Goal: Information Seeking & Learning: Learn about a topic

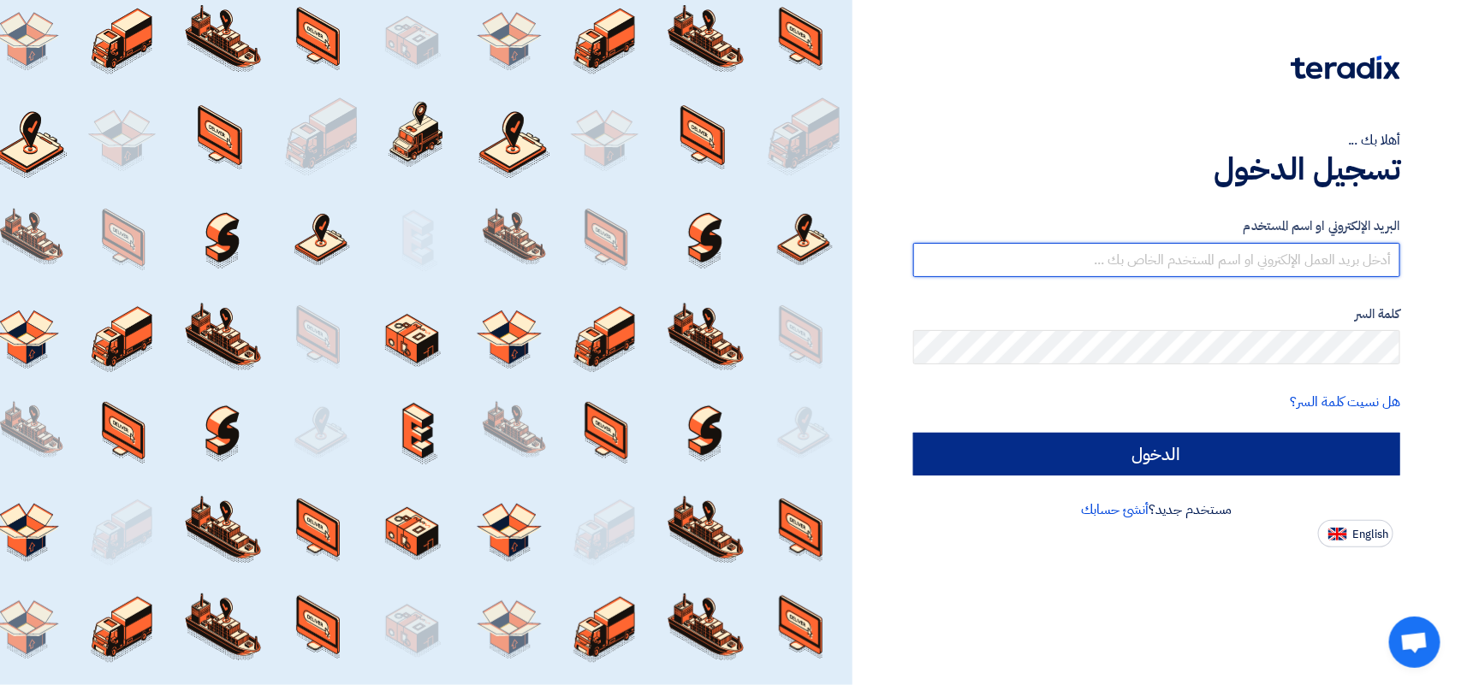
type input "[EMAIL_ADDRESS][DOMAIN_NAME]"
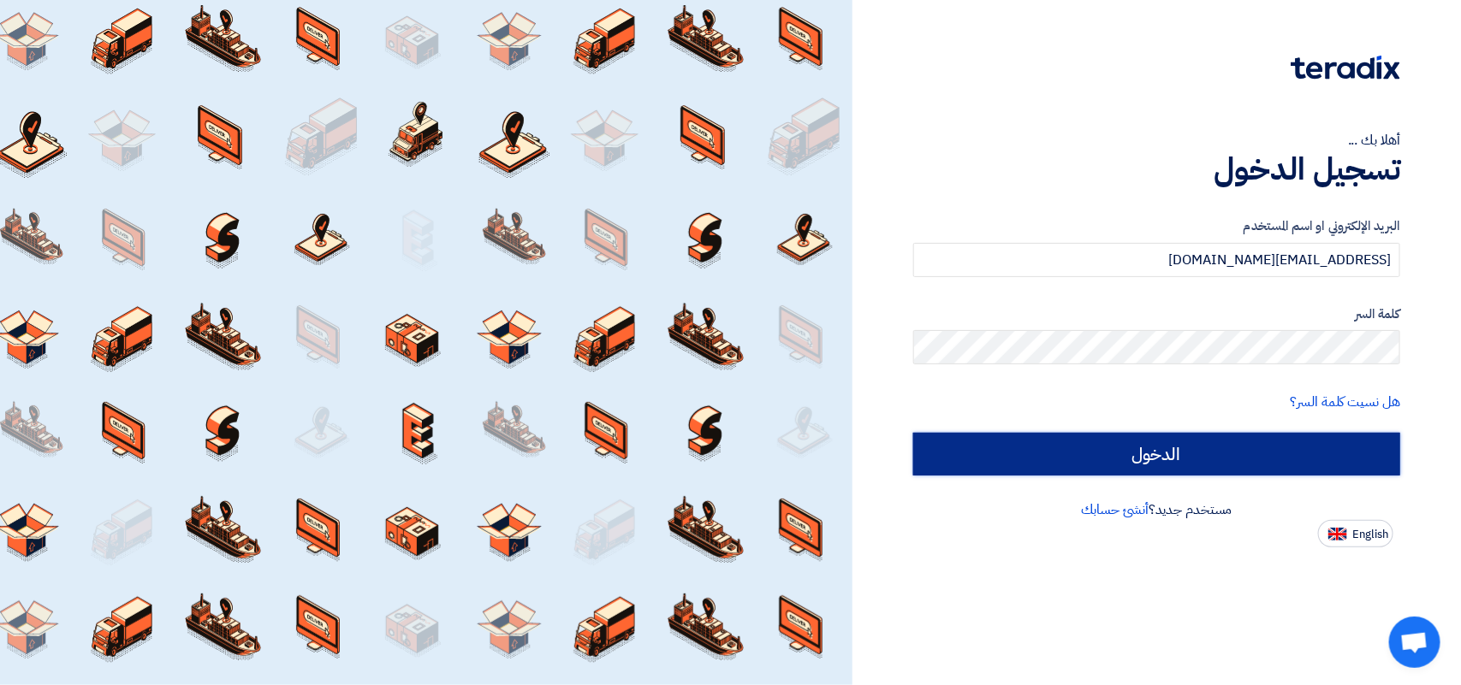
click at [1159, 450] on input "الدخول" at bounding box center [1156, 454] width 487 height 43
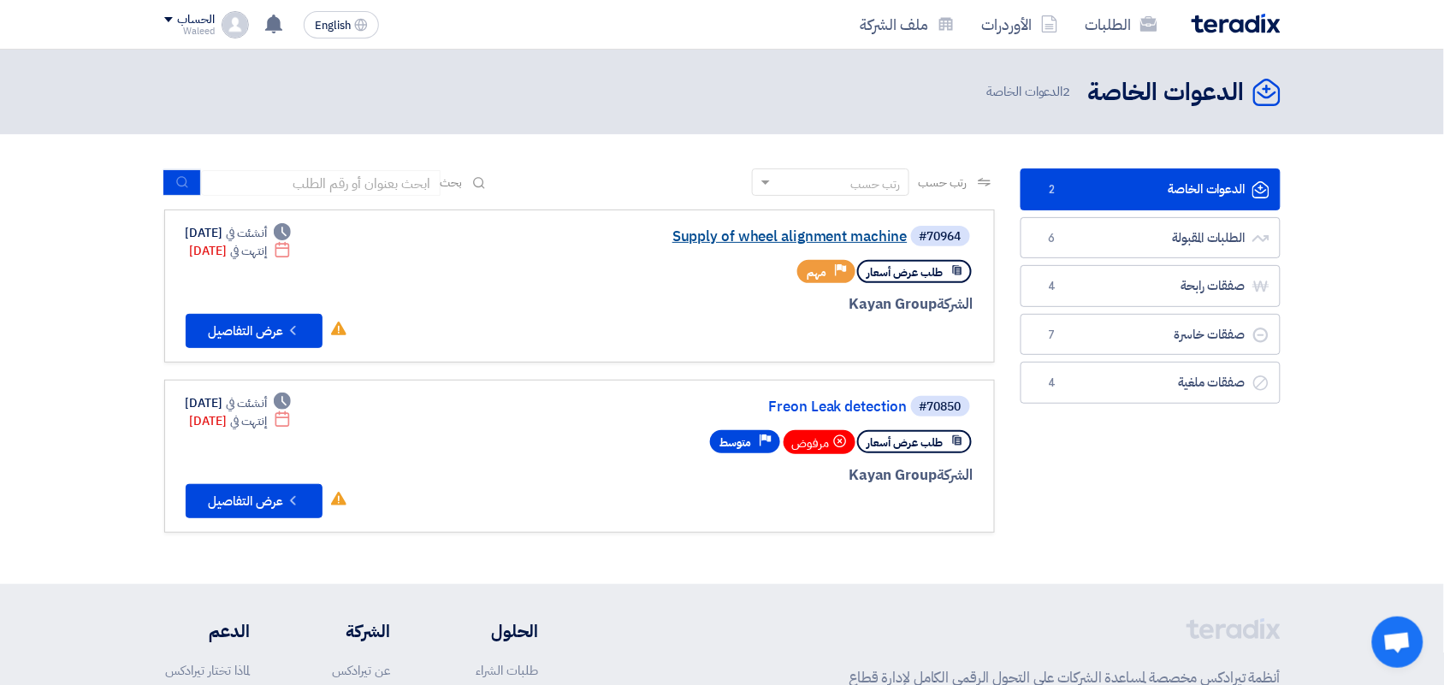
click at [826, 229] on link "Supply of wheel alignment machine" at bounding box center [737, 236] width 342 height 15
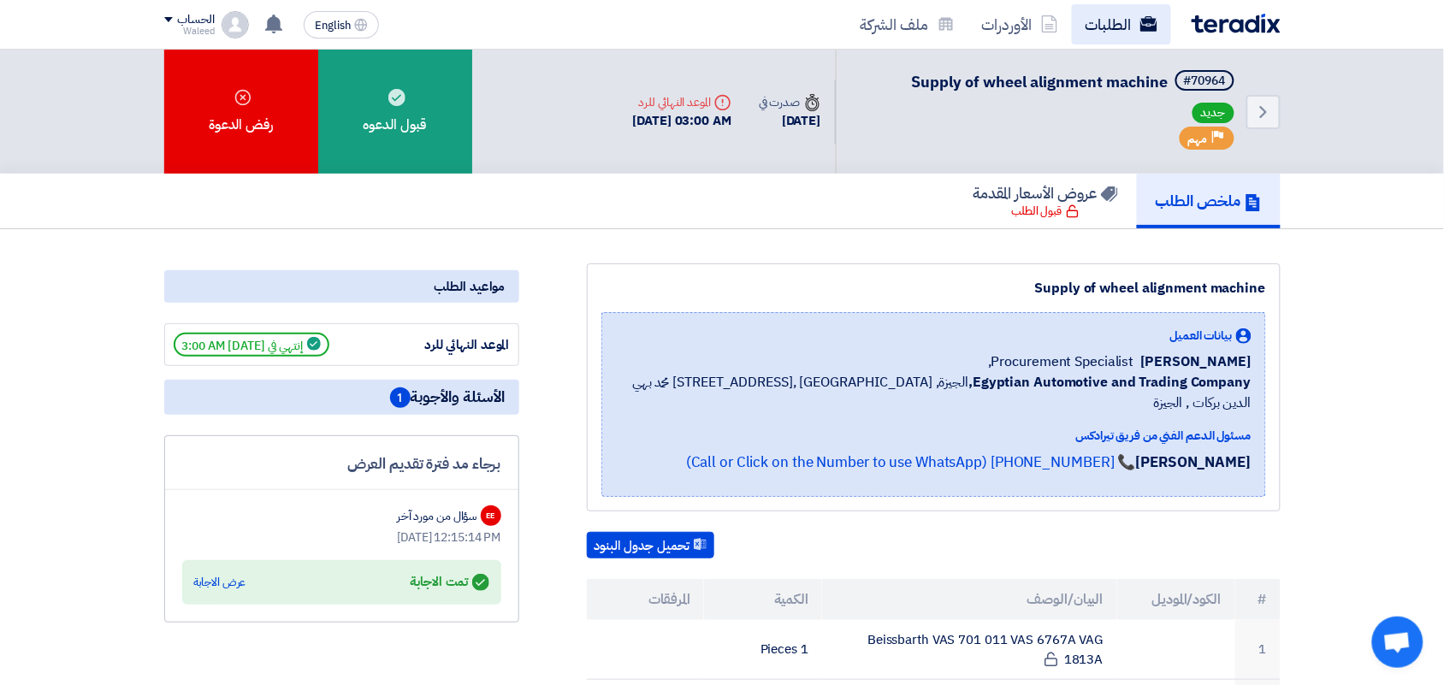
click at [1114, 30] on link "الطلبات" at bounding box center [1121, 24] width 99 height 40
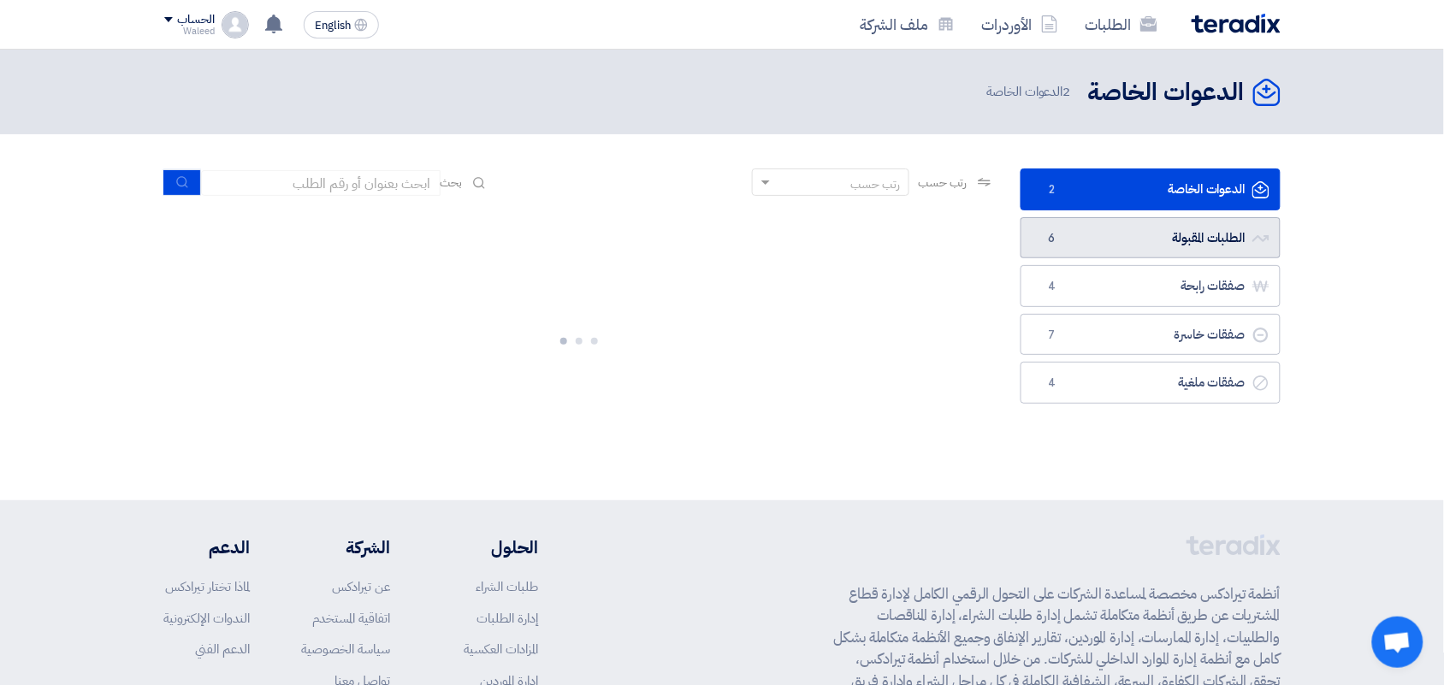
click at [1093, 240] on link "الطلبات المقبولة الطلبات المقبولة 6" at bounding box center [1151, 238] width 260 height 42
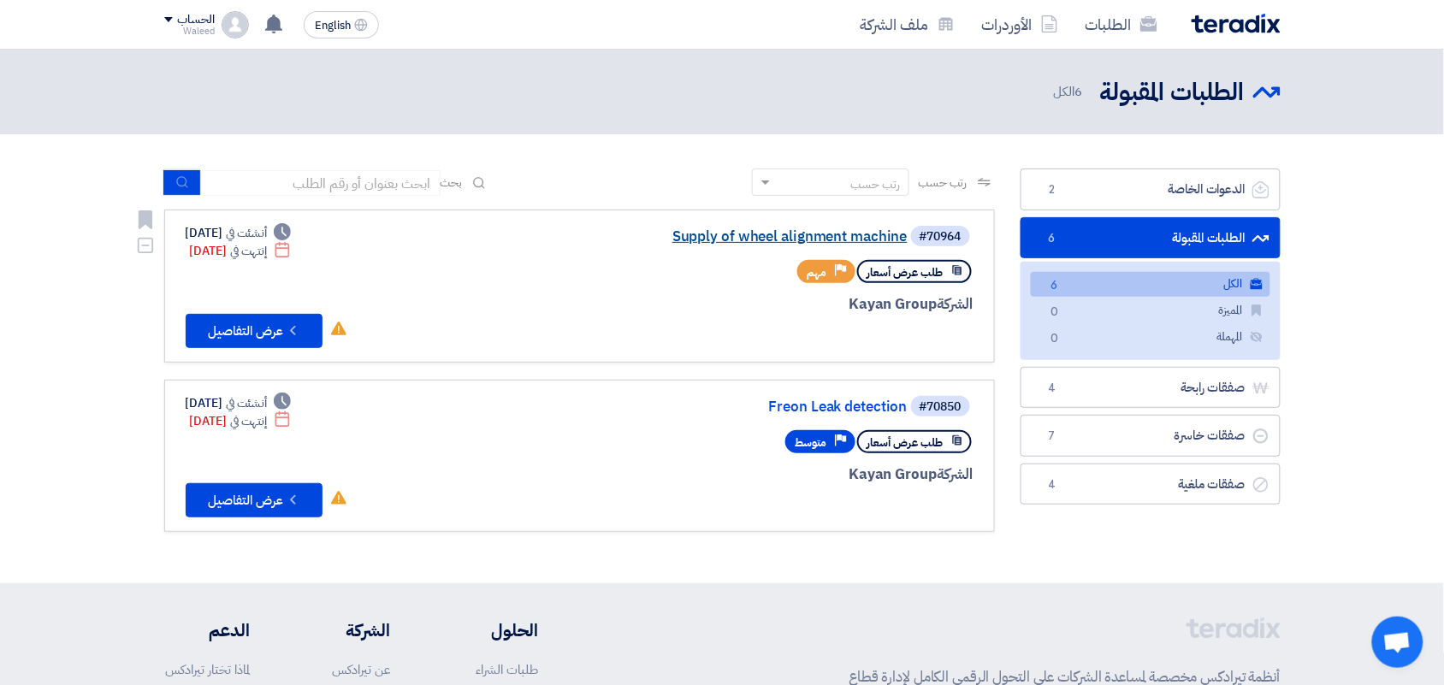
click at [833, 233] on link "Supply of wheel alignment machine" at bounding box center [737, 236] width 342 height 15
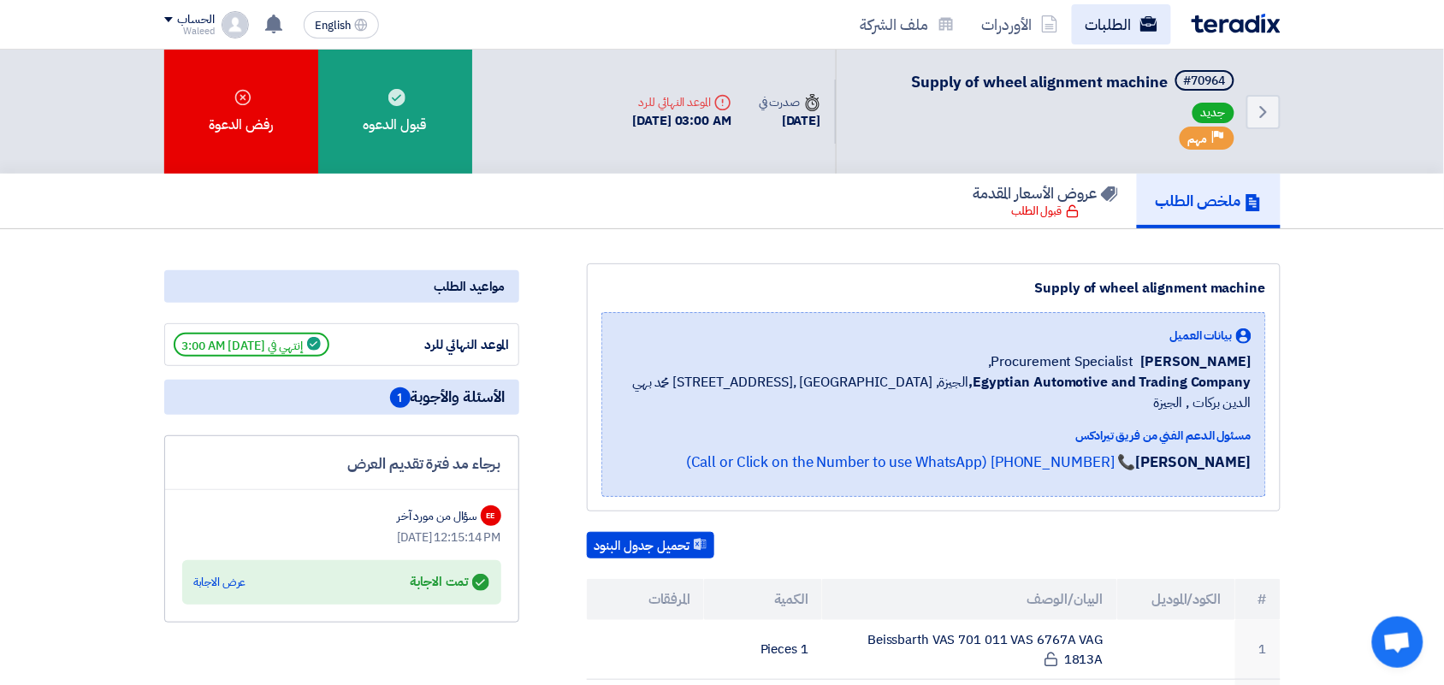
click at [1117, 22] on link "الطلبات" at bounding box center [1121, 24] width 99 height 40
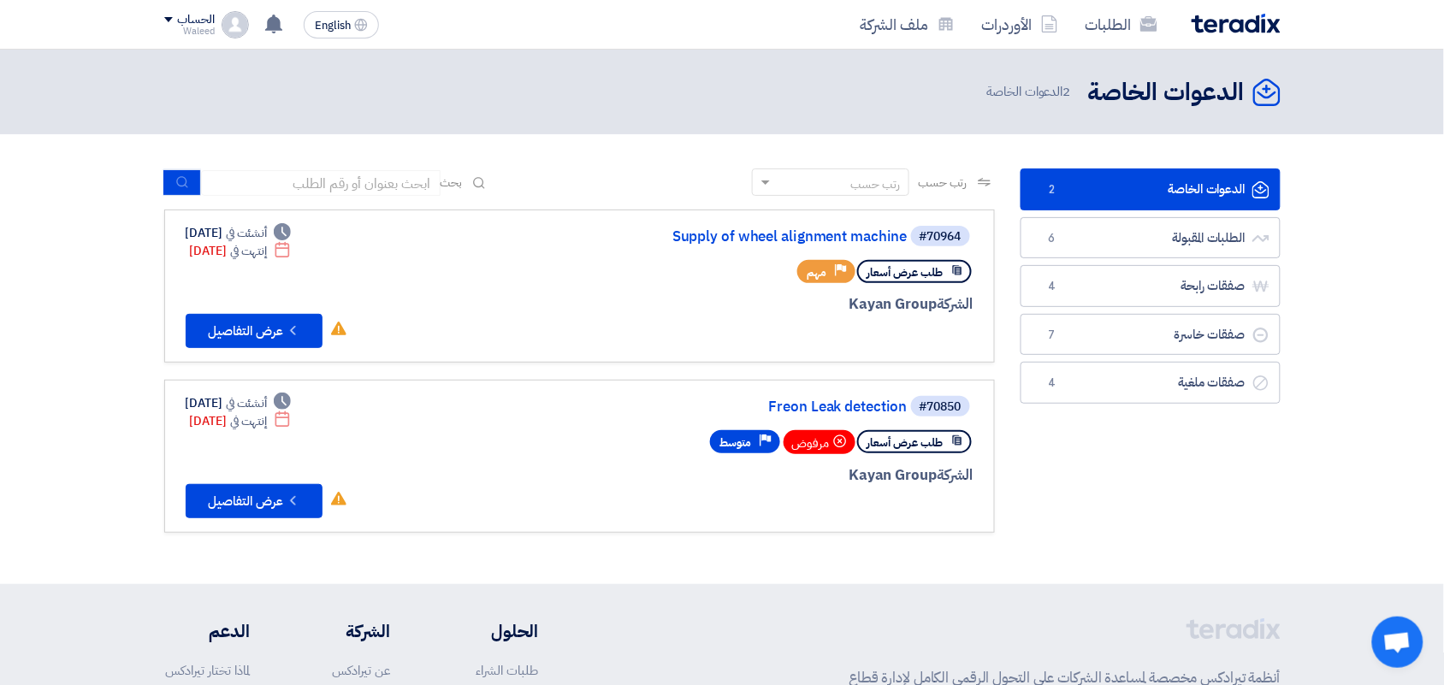
click at [1108, 181] on link "الدعوات الخاصة الدعوات الخاصة 2" at bounding box center [1151, 190] width 260 height 42
click at [1130, 240] on link "الطلبات المقبولة الطلبات المقبولة 6" at bounding box center [1151, 238] width 260 height 42
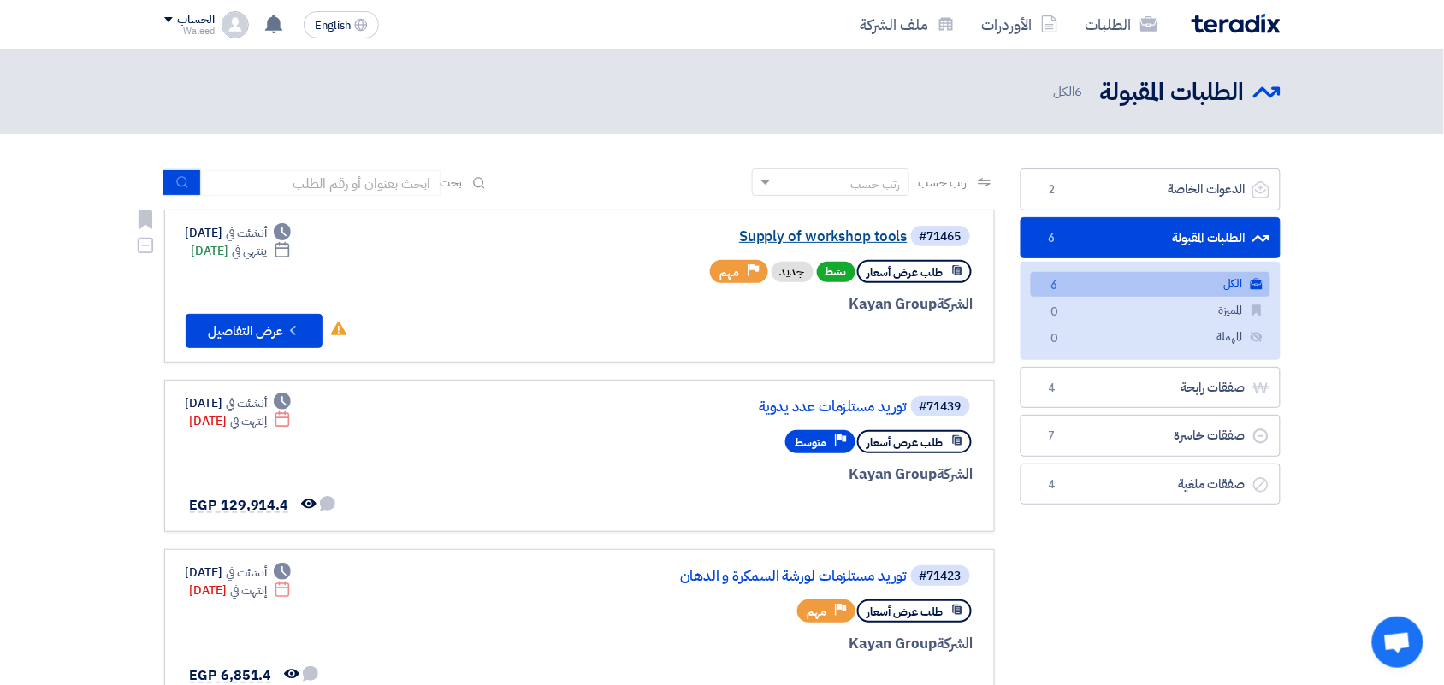
click at [790, 237] on link "Supply of workshop tools" at bounding box center [737, 236] width 342 height 15
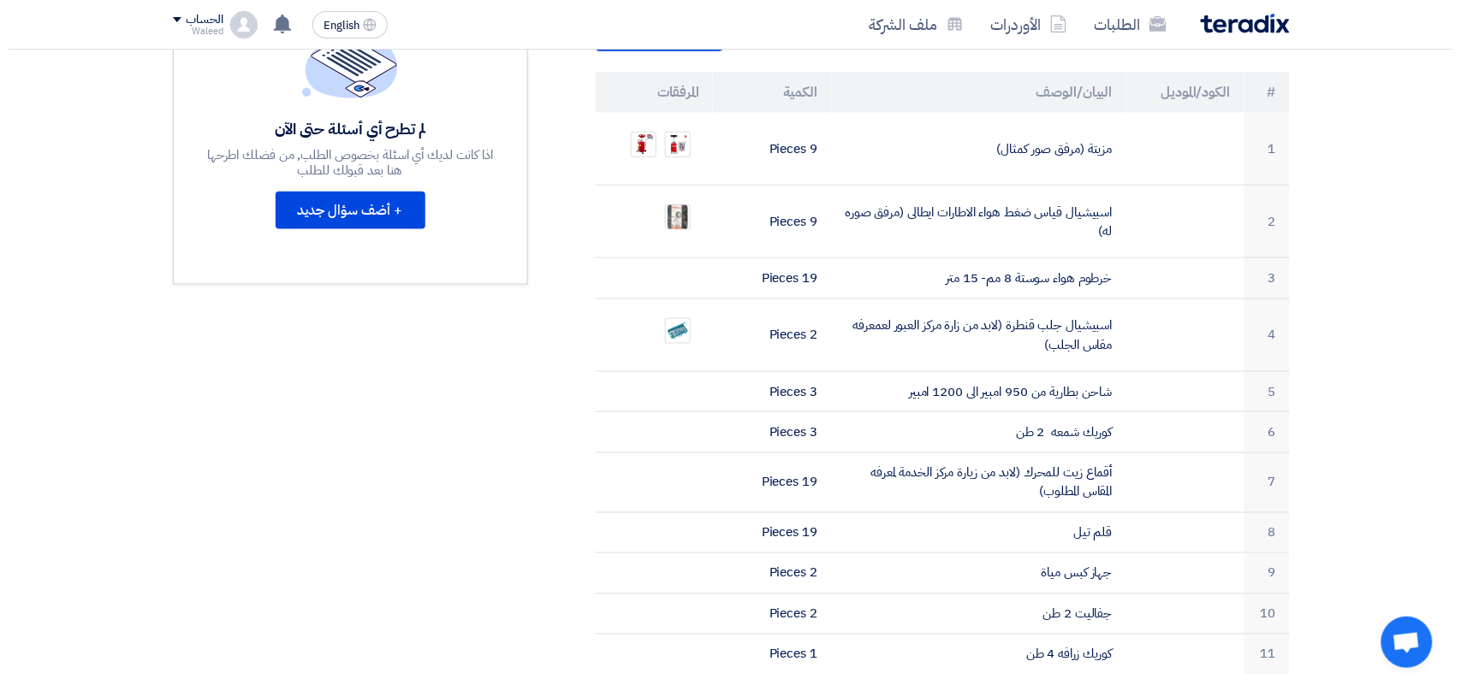
scroll to position [503, 0]
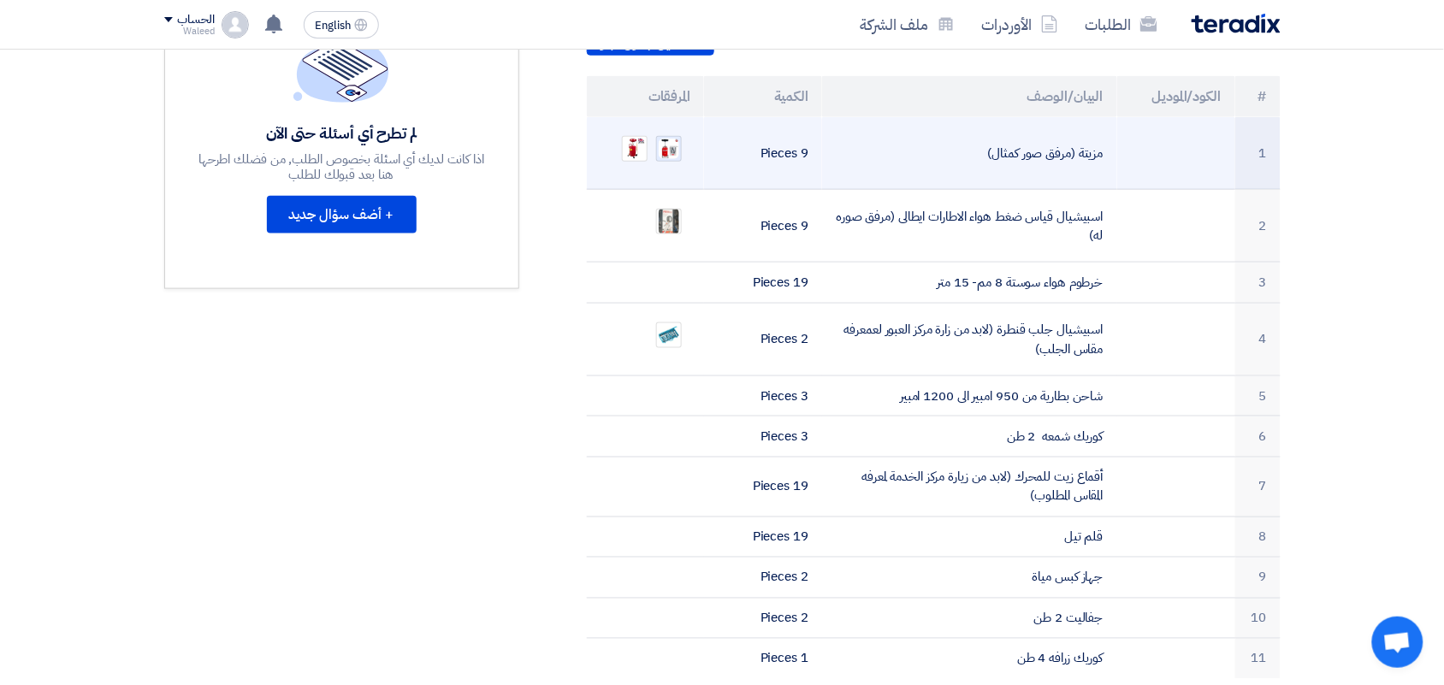
click at [664, 137] on img at bounding box center [669, 149] width 24 height 24
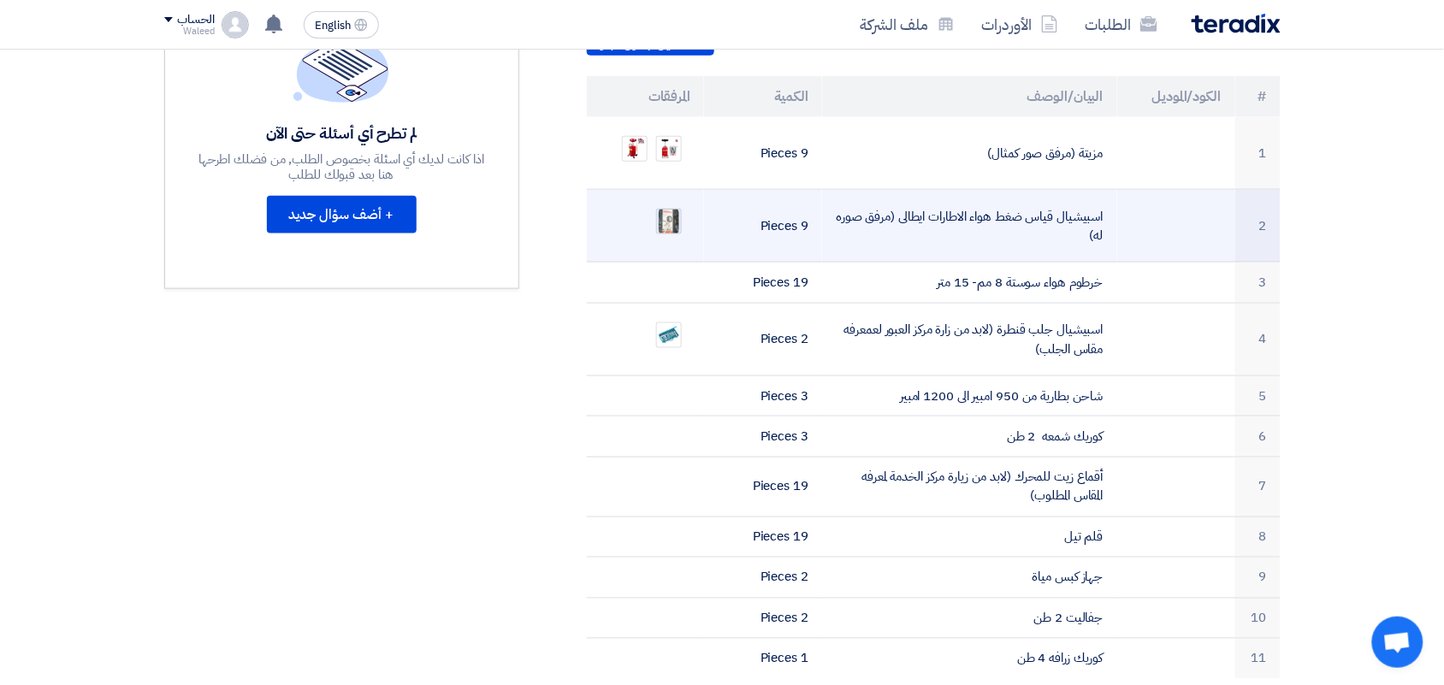
click at [666, 206] on img at bounding box center [669, 221] width 24 height 31
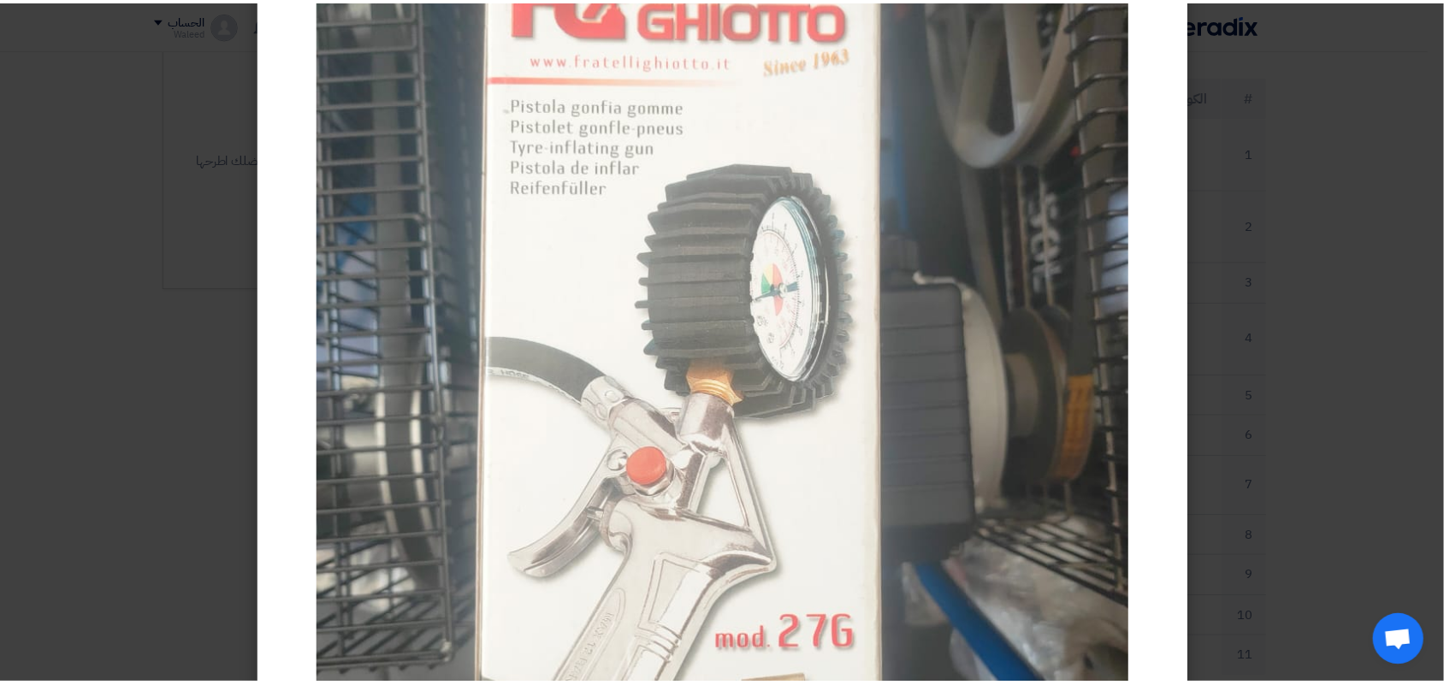
scroll to position [0, 0]
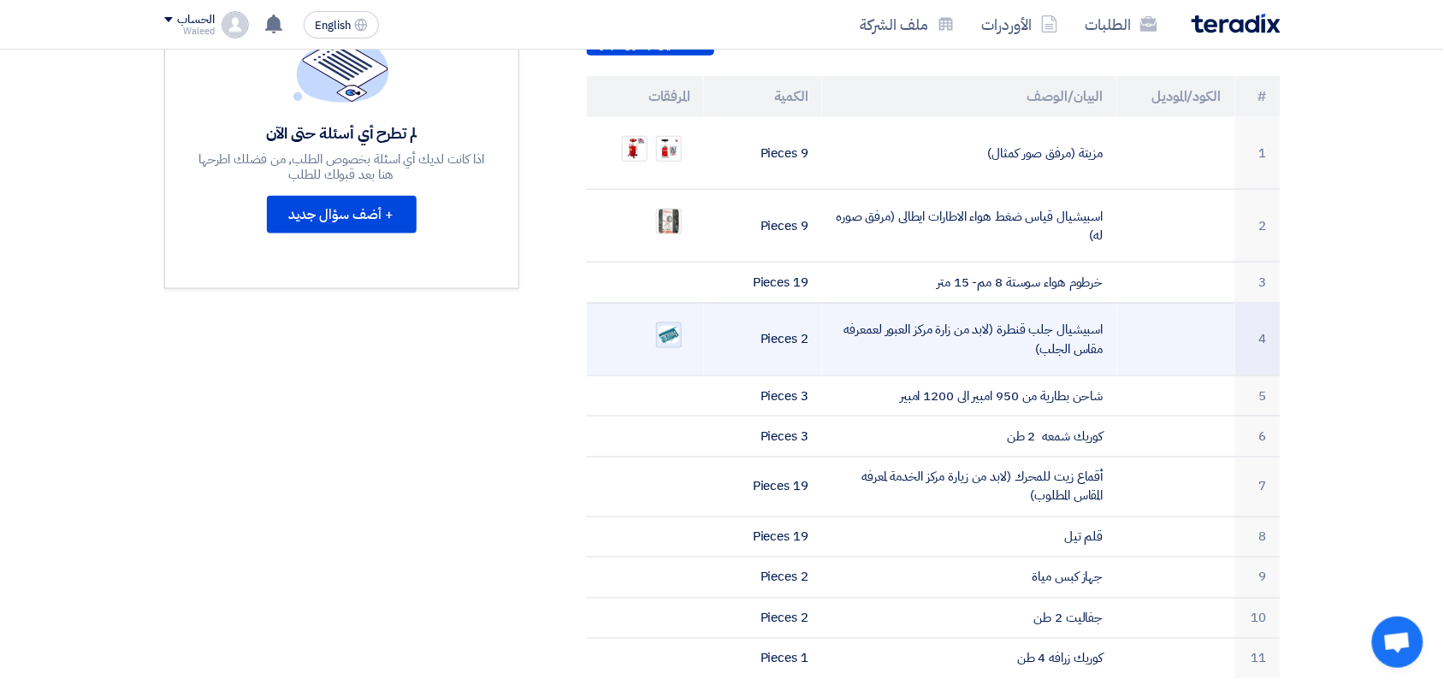
click at [672, 324] on img at bounding box center [669, 334] width 24 height 21
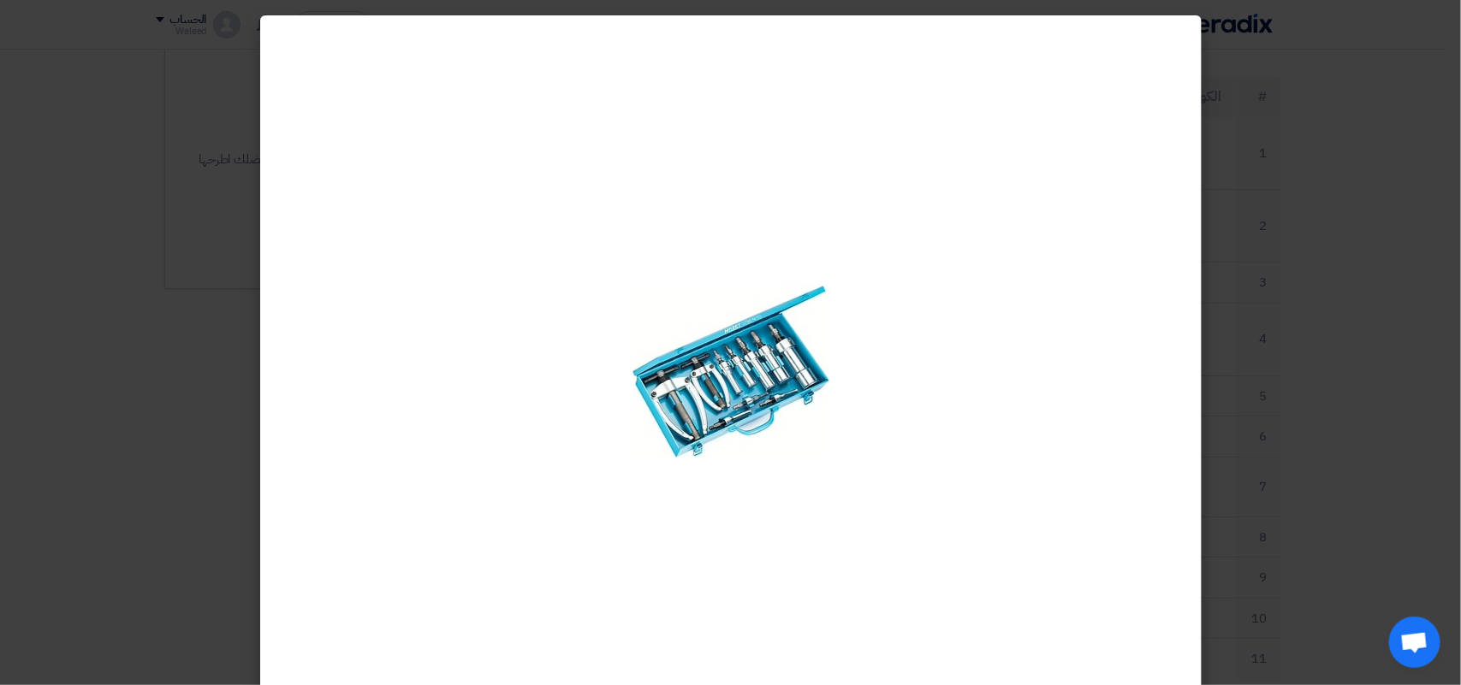
click at [738, 373] on img at bounding box center [730, 372] width 197 height 172
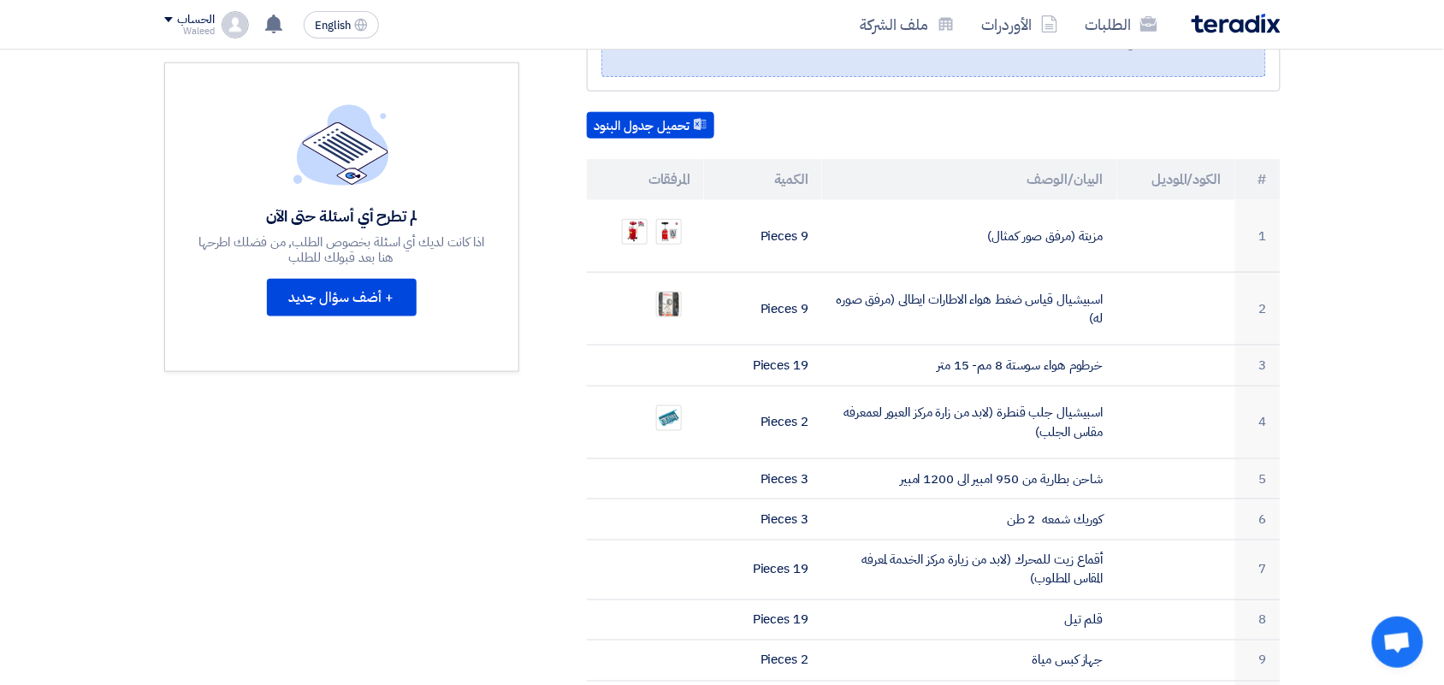
scroll to position [424, 0]
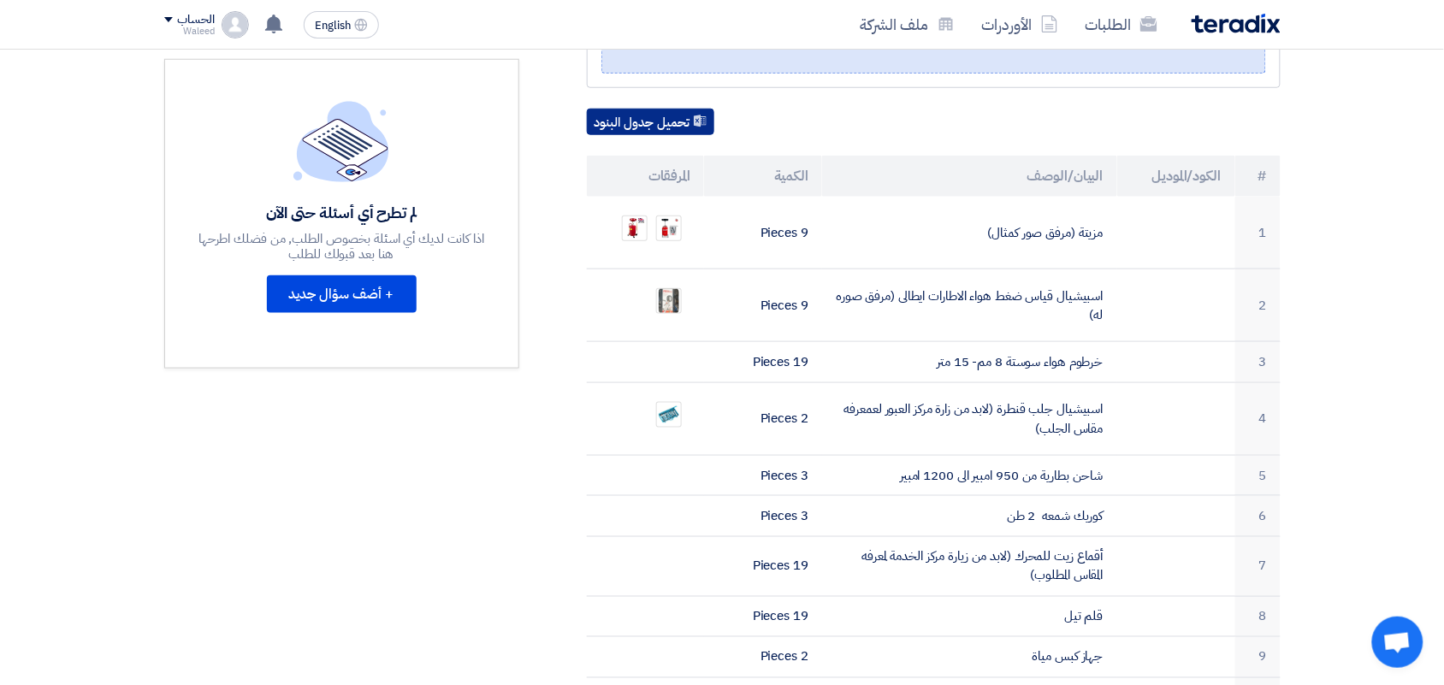
click at [627, 109] on button "تحميل جدول البنود" at bounding box center [650, 122] width 127 height 27
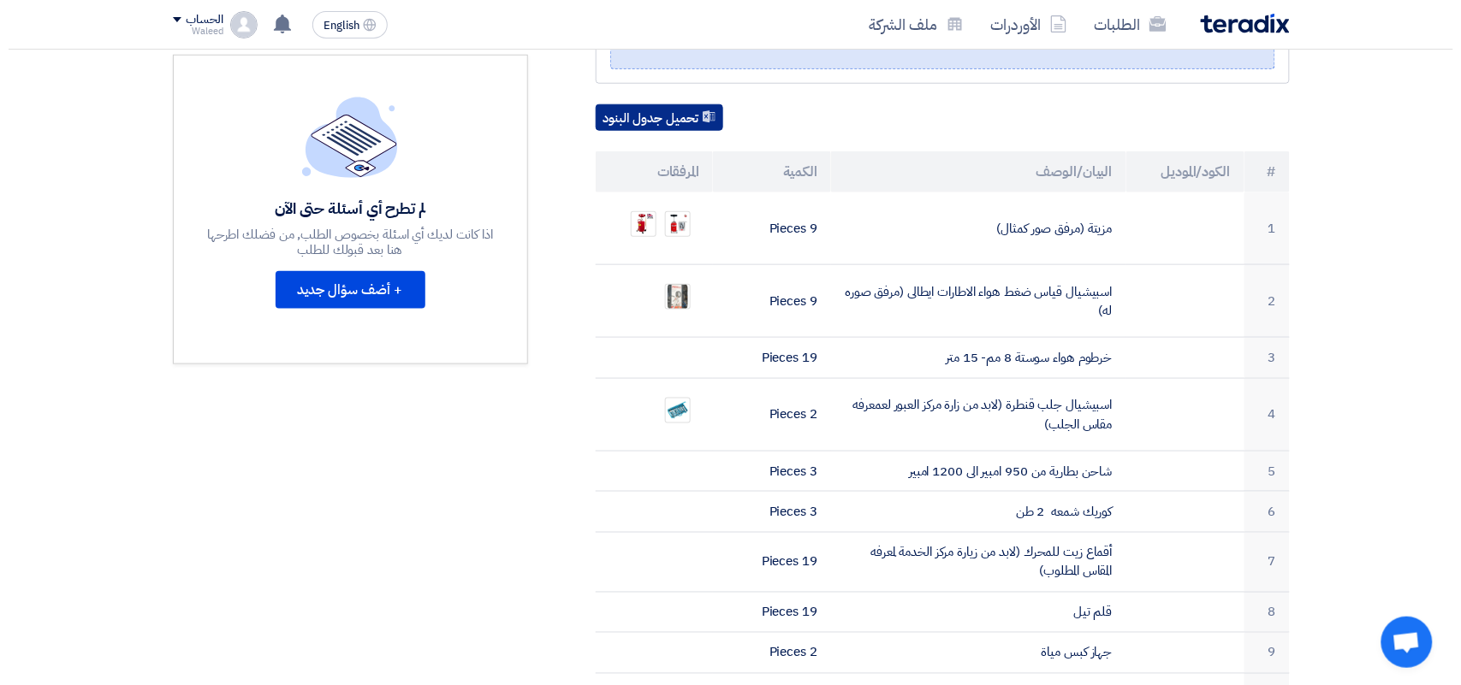
scroll to position [438, 0]
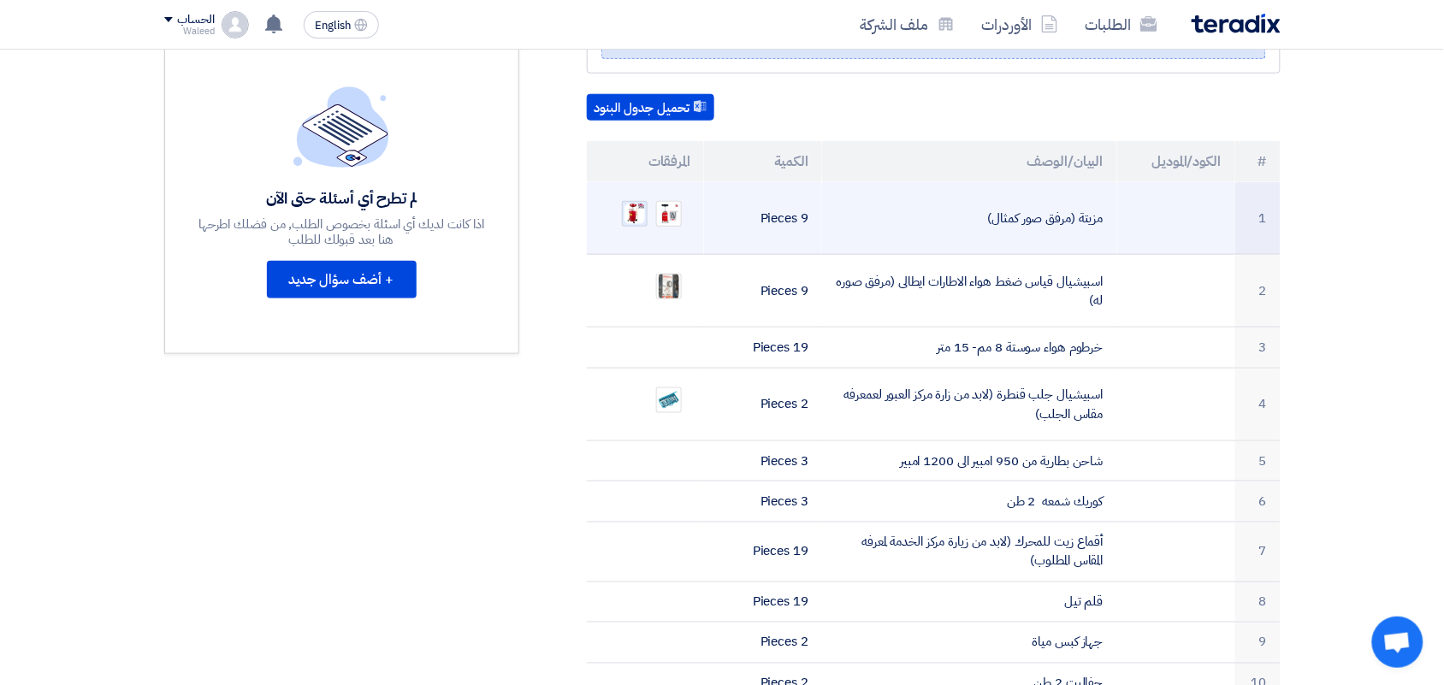
click at [642, 202] on img at bounding box center [635, 214] width 24 height 24
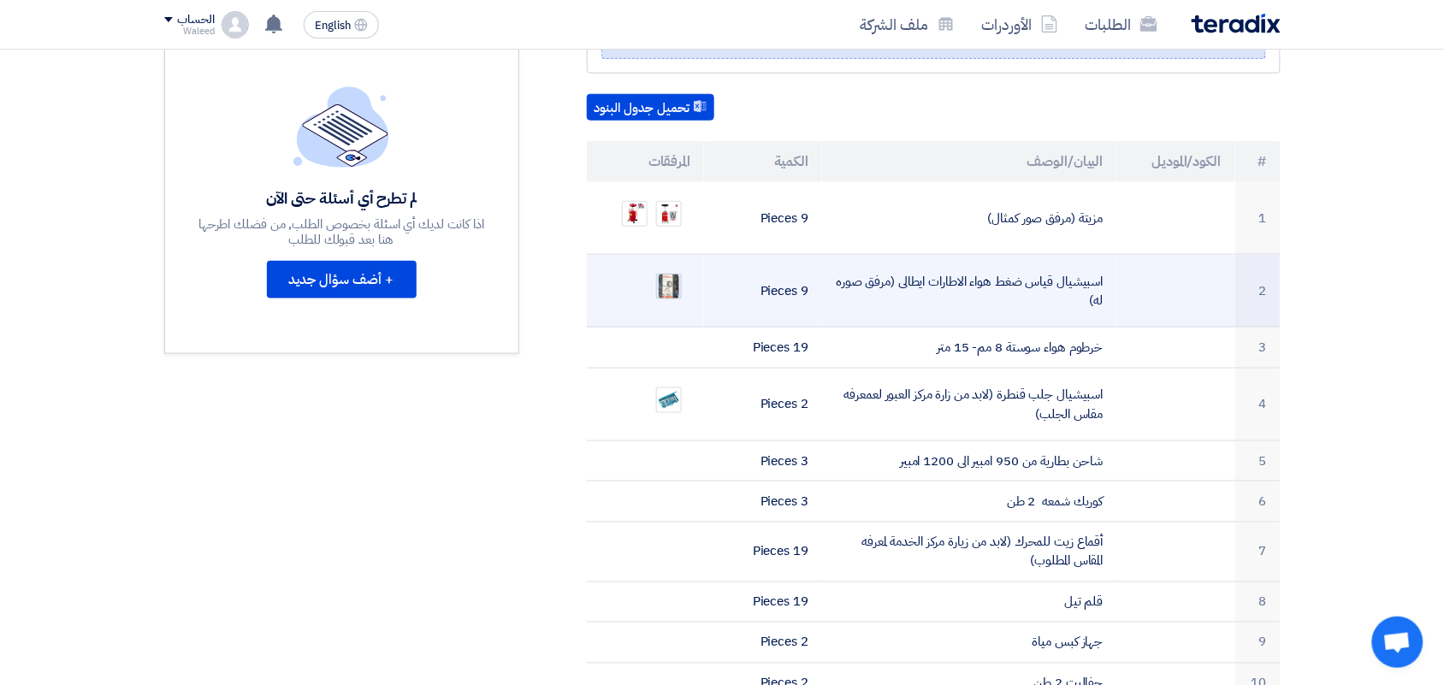
click at [672, 271] on img at bounding box center [669, 286] width 24 height 31
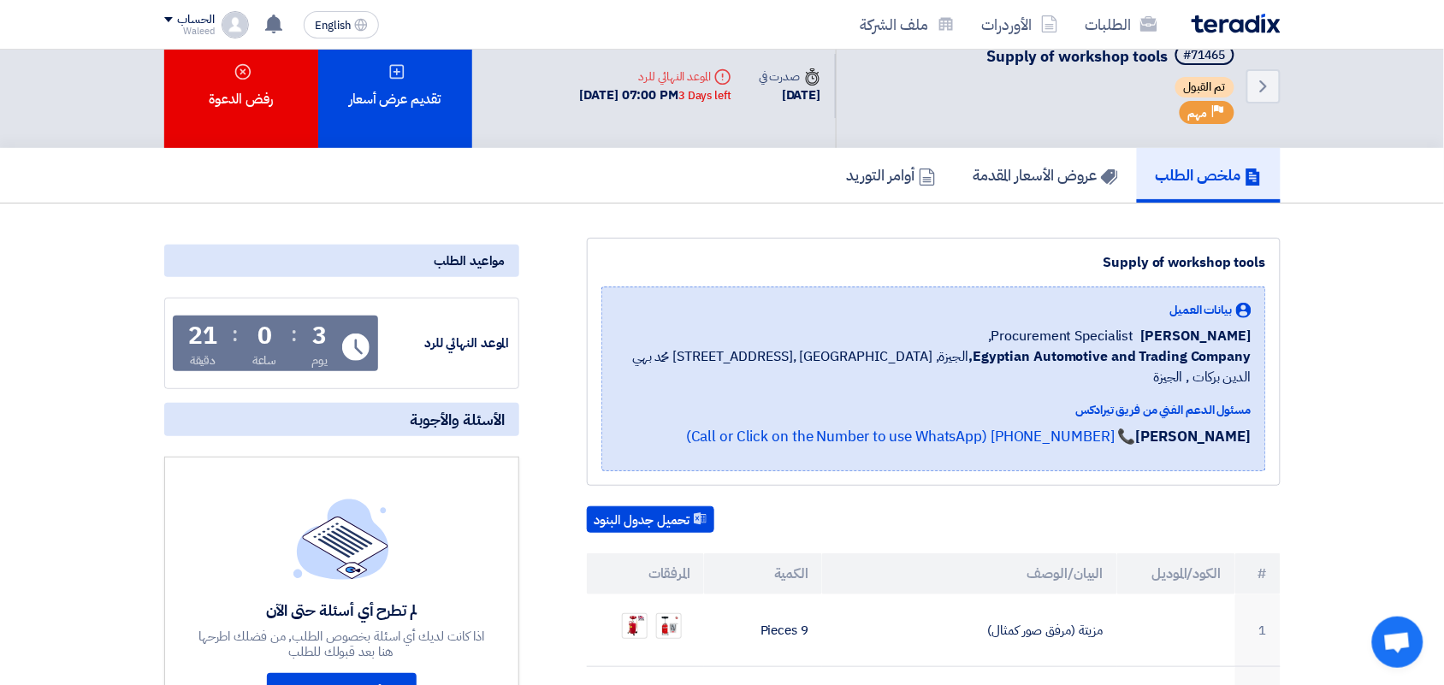
scroll to position [0, 0]
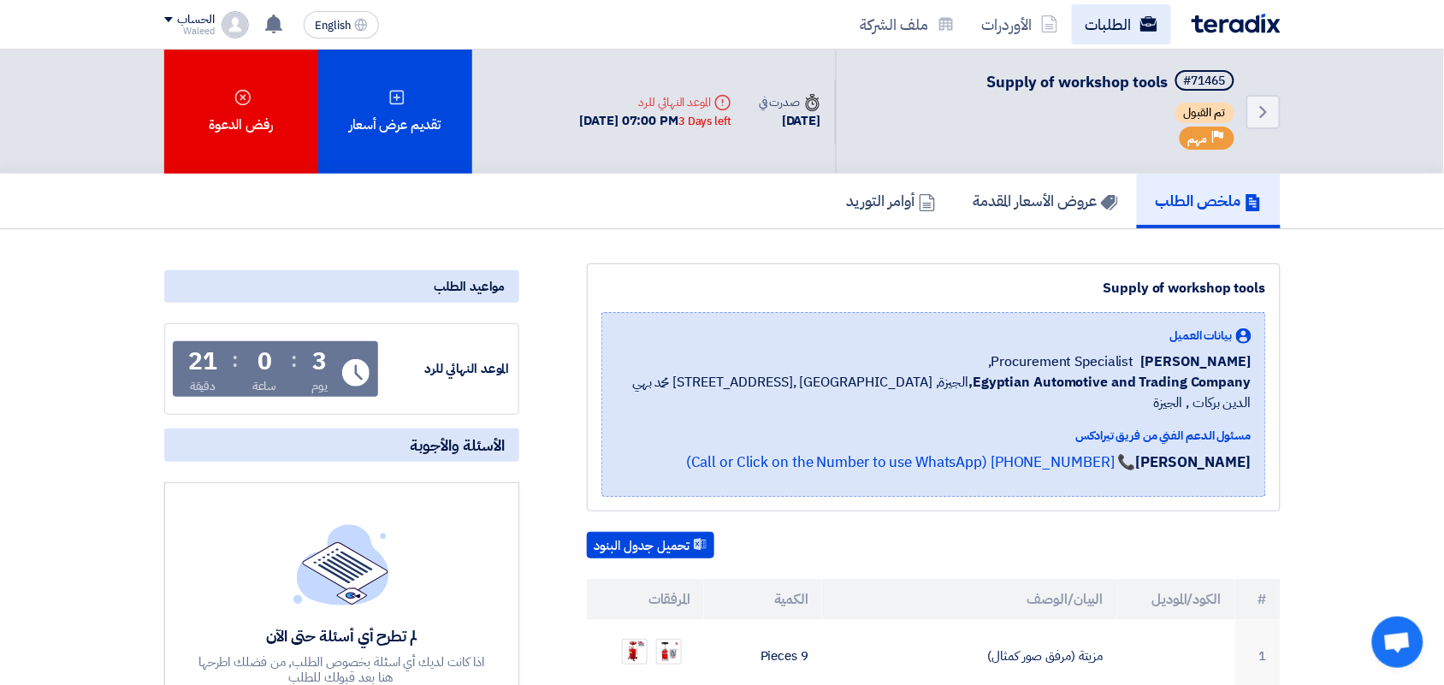
click at [1126, 32] on link "الطلبات" at bounding box center [1121, 24] width 99 height 40
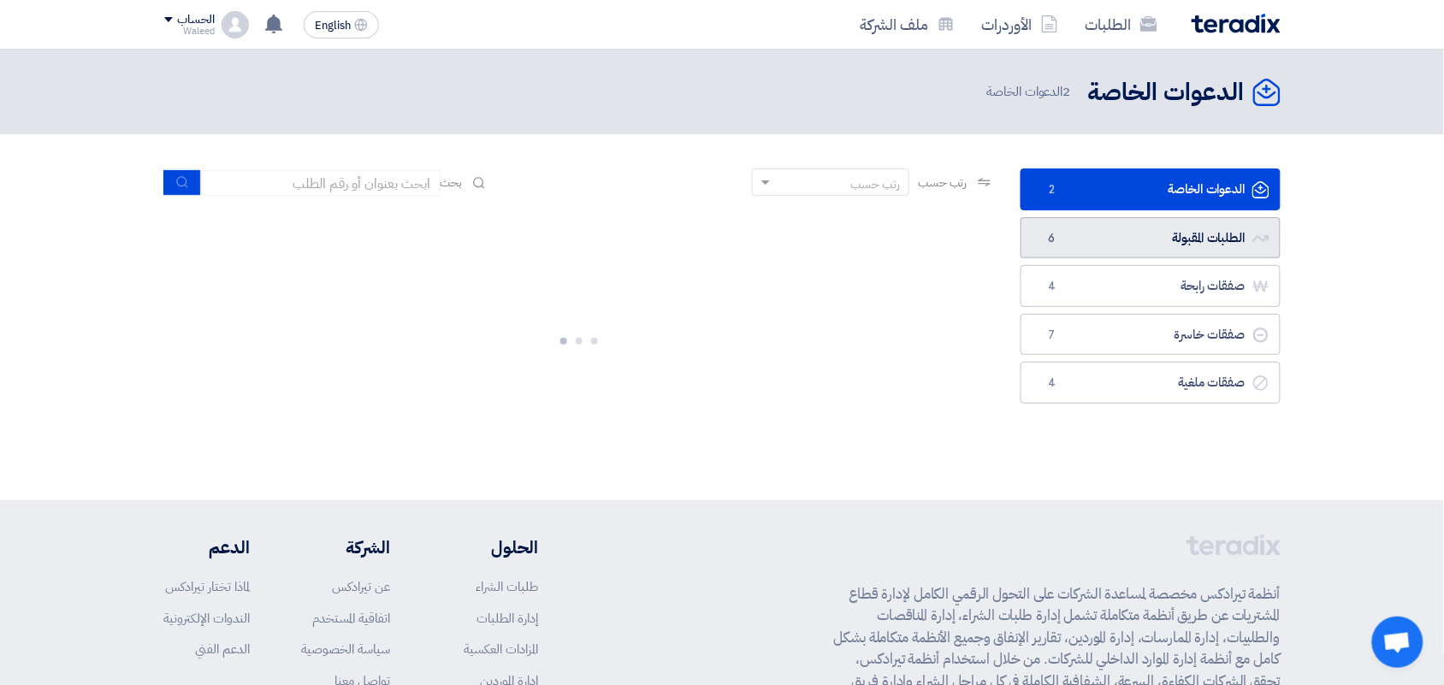
click at [1136, 240] on link "الطلبات المقبولة الطلبات المقبولة 6" at bounding box center [1151, 238] width 260 height 42
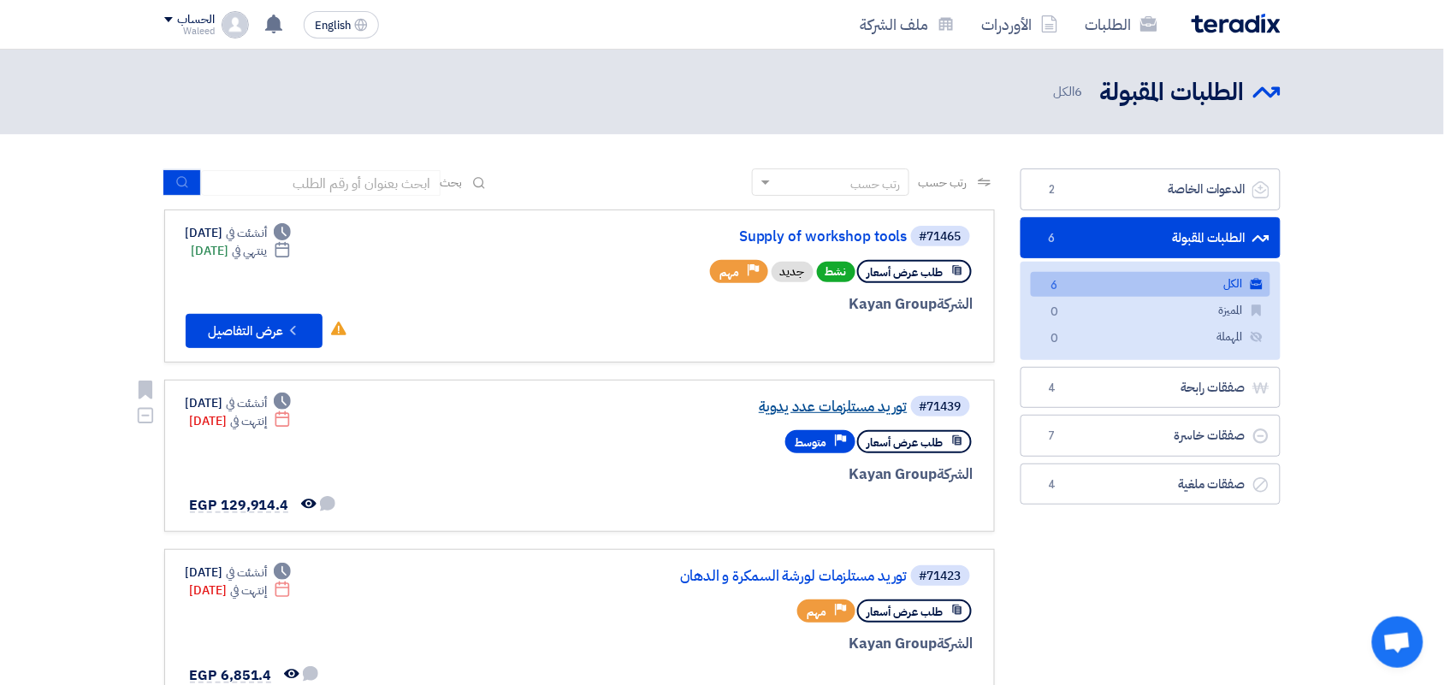
click at [803, 403] on link "توريد مستلزمات عدد يدوية" at bounding box center [737, 407] width 342 height 15
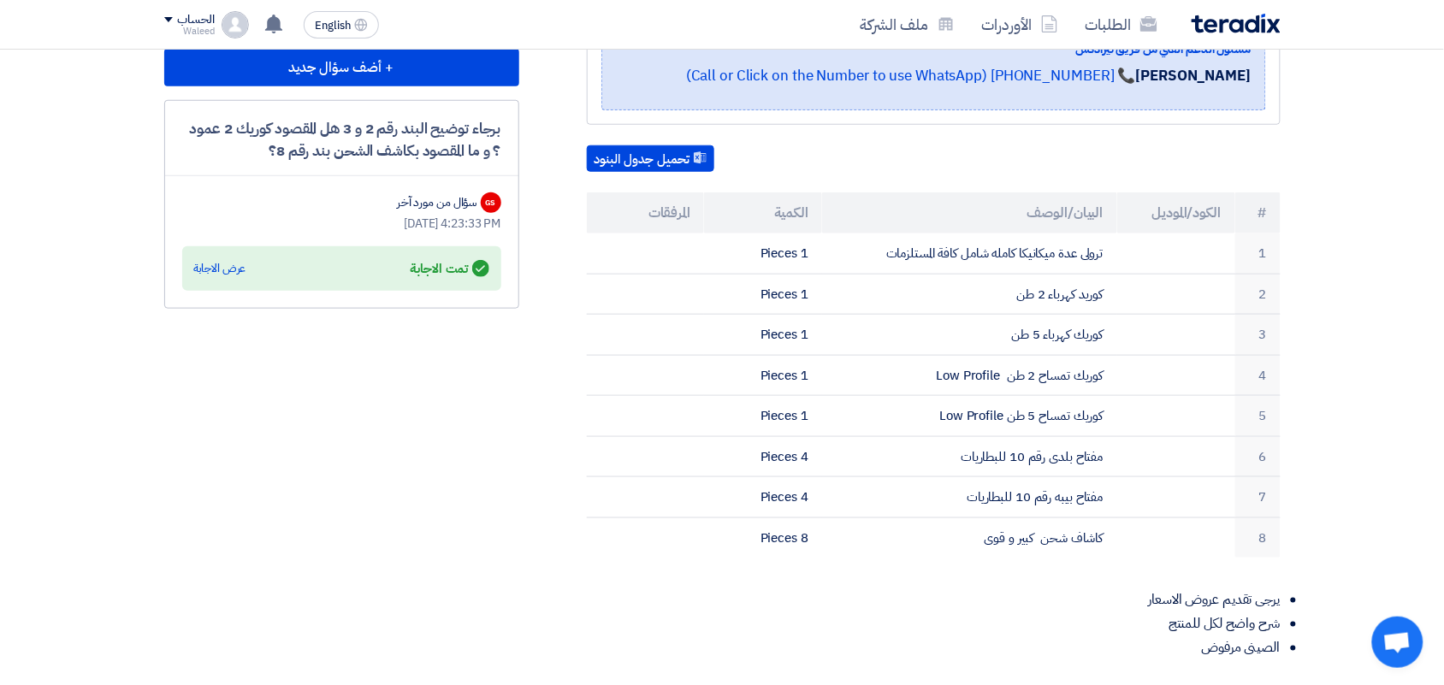
scroll to position [404, 0]
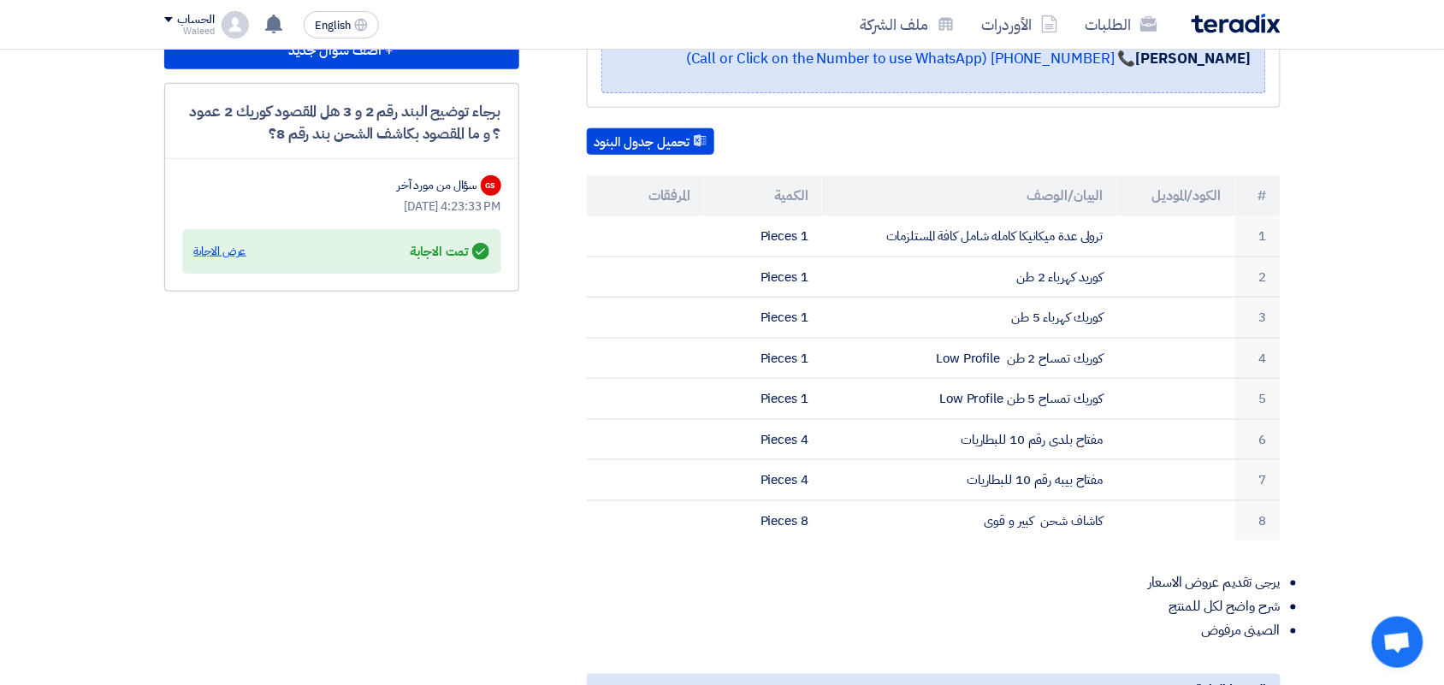
click at [215, 243] on div "عرض الاجابة" at bounding box center [220, 251] width 52 height 17
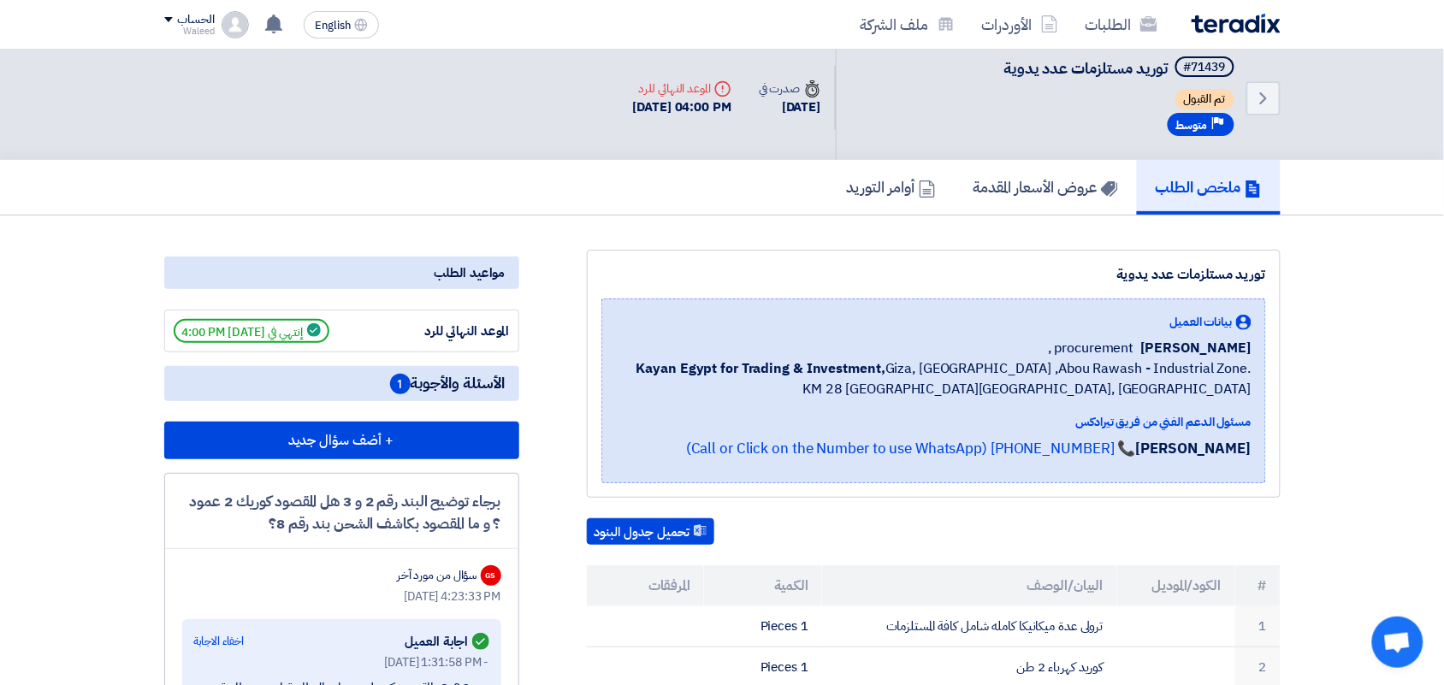
scroll to position [0, 0]
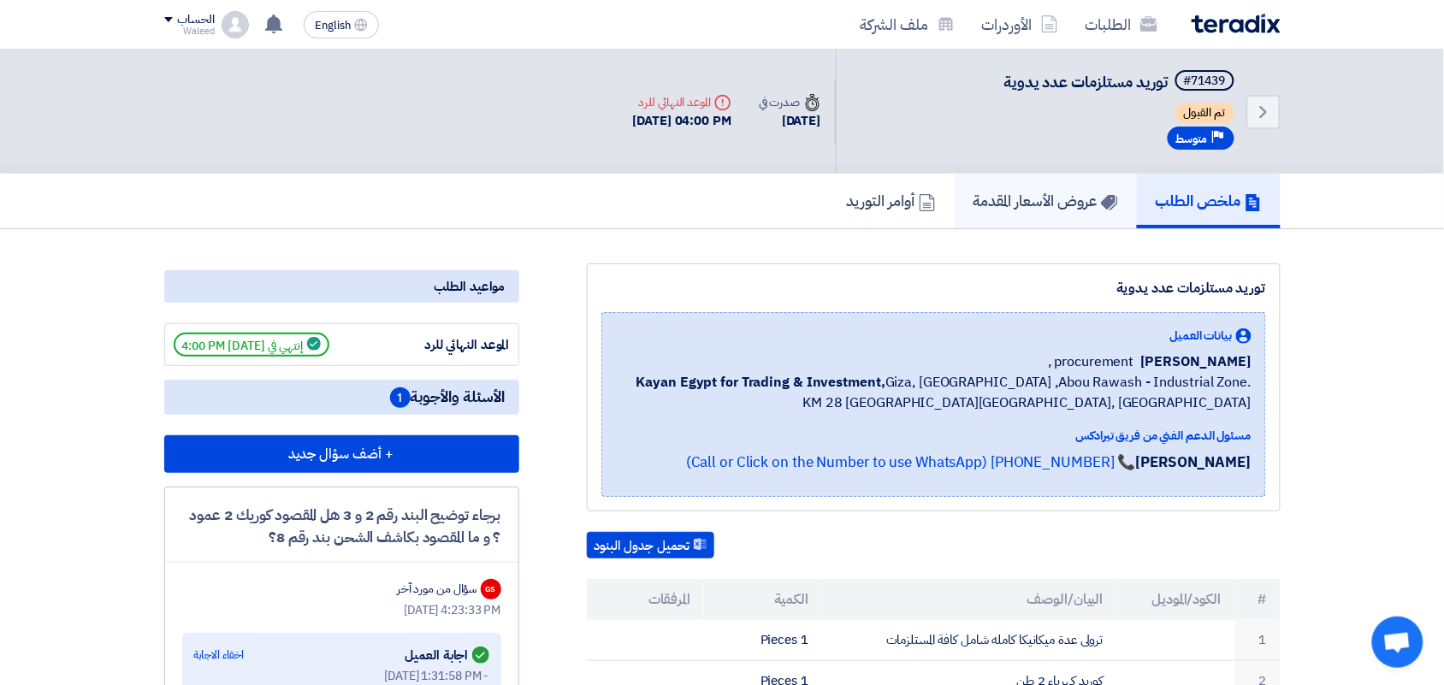
click at [1022, 198] on h5 "عروض الأسعار المقدمة" at bounding box center [1046, 201] width 145 height 20
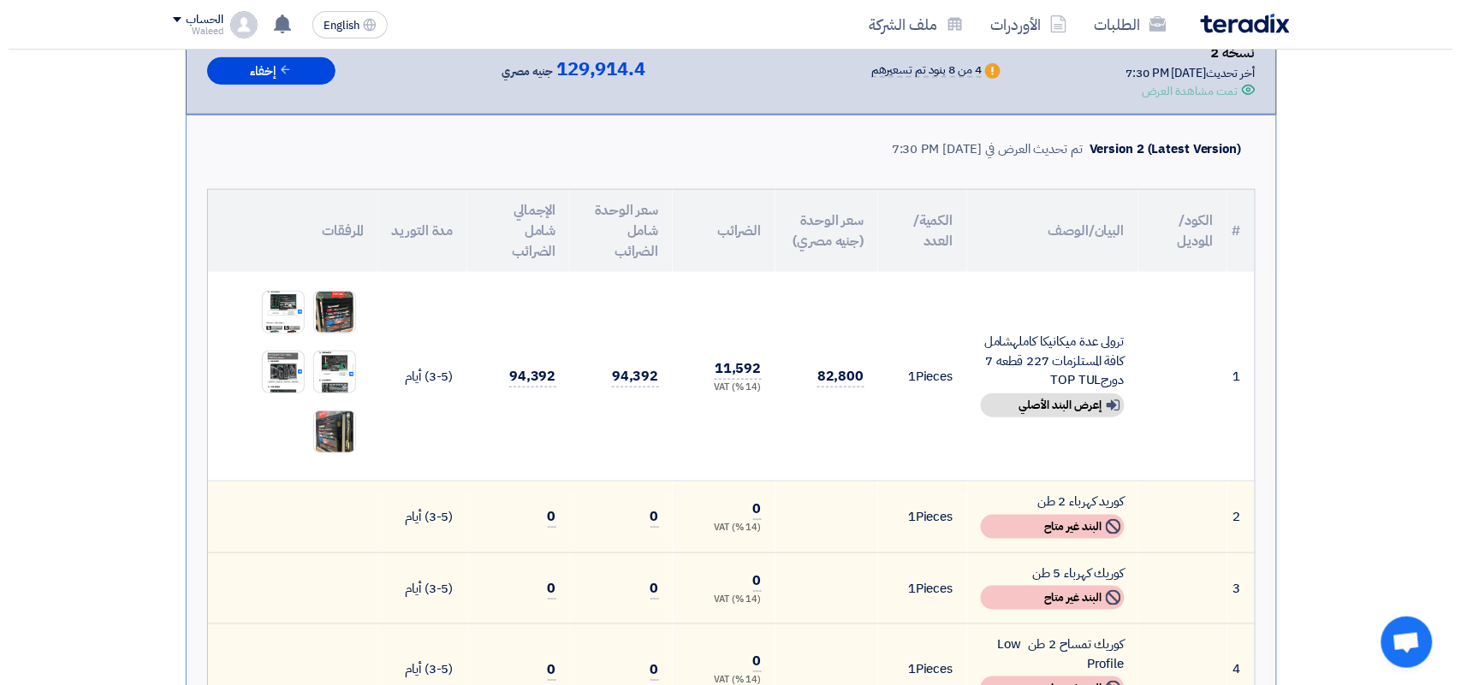
scroll to position [335, 0]
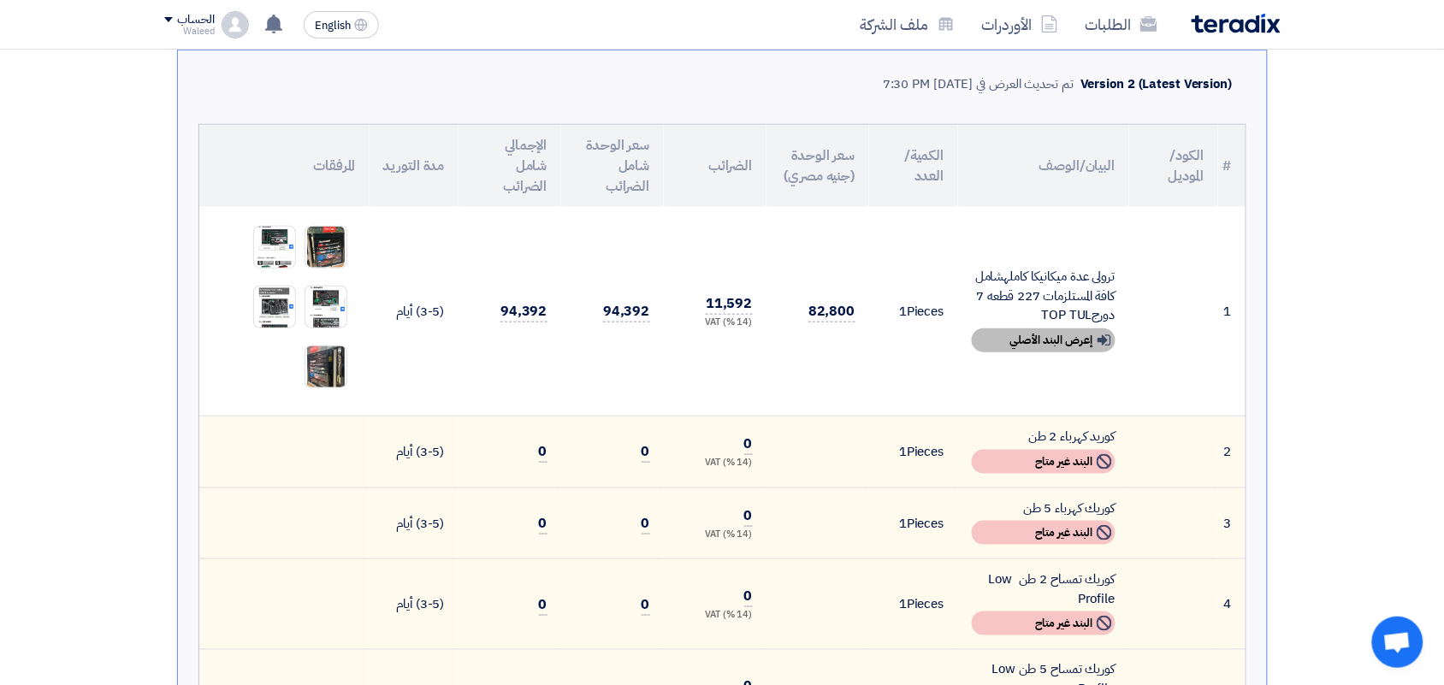
click at [1019, 336] on div "Show details إعرض البند الأصلي" at bounding box center [1044, 341] width 144 height 24
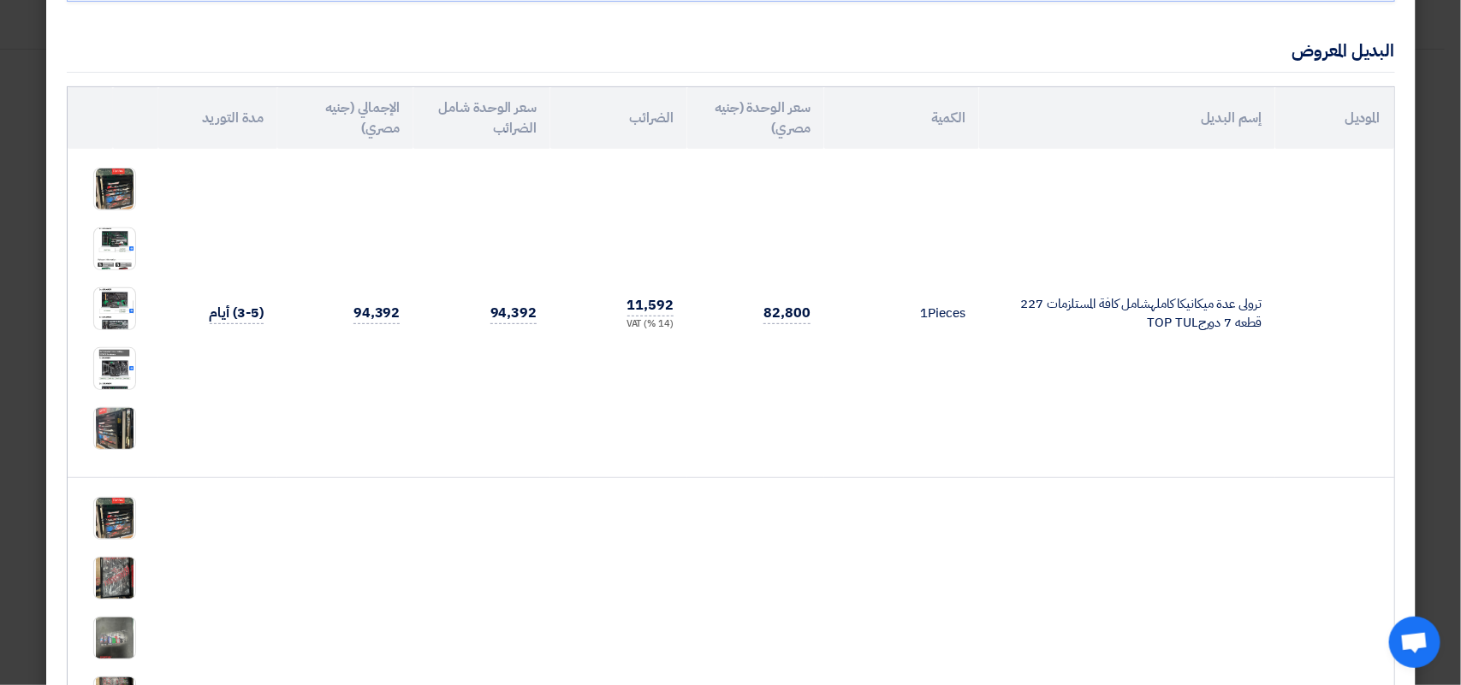
scroll to position [2, 0]
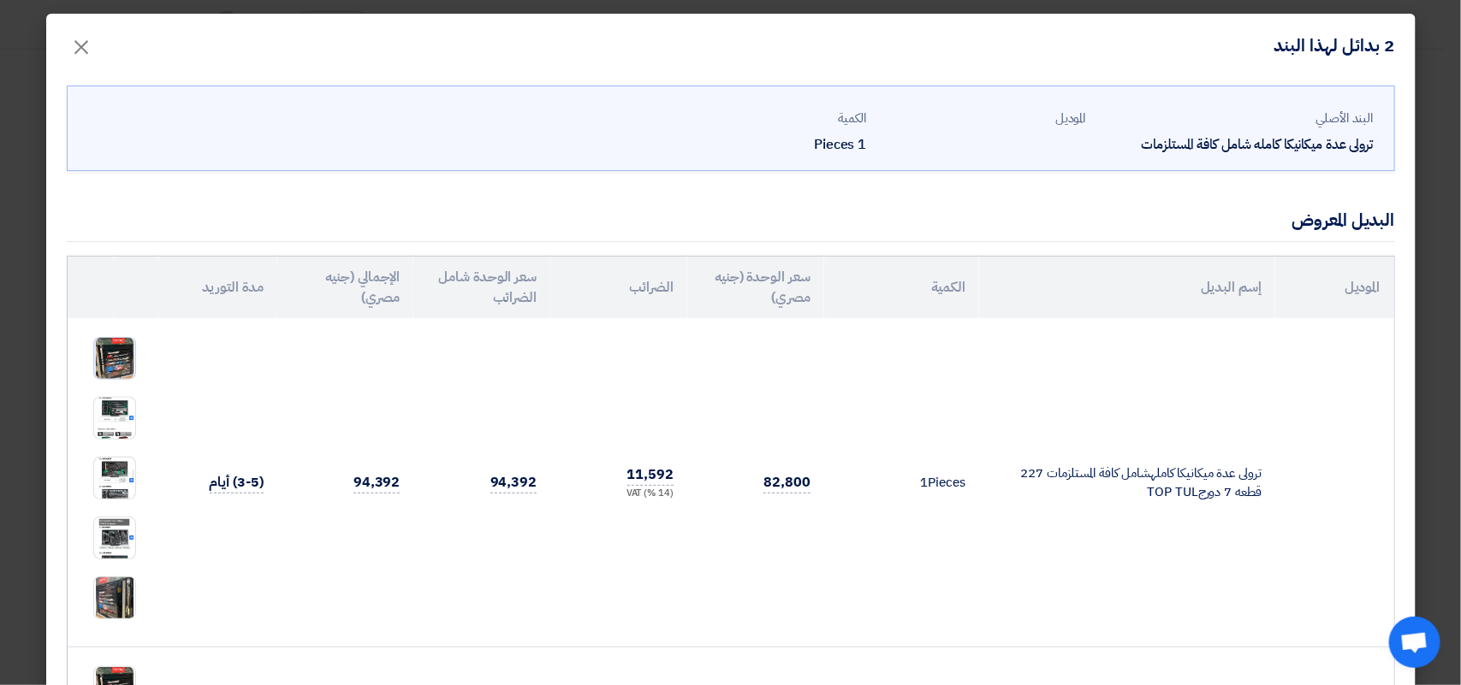
click at [121, 356] on img at bounding box center [114, 358] width 41 height 45
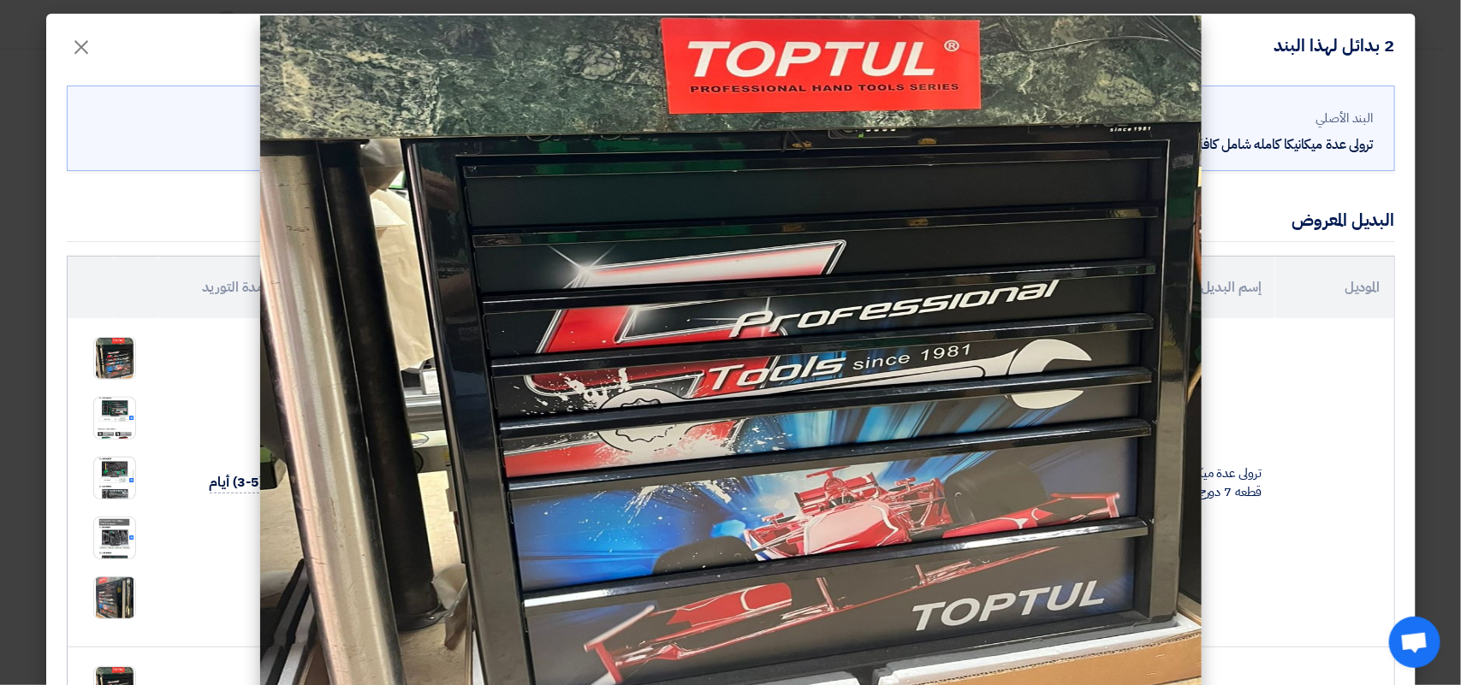
click at [116, 417] on modal-container at bounding box center [730, 342] width 1461 height 685
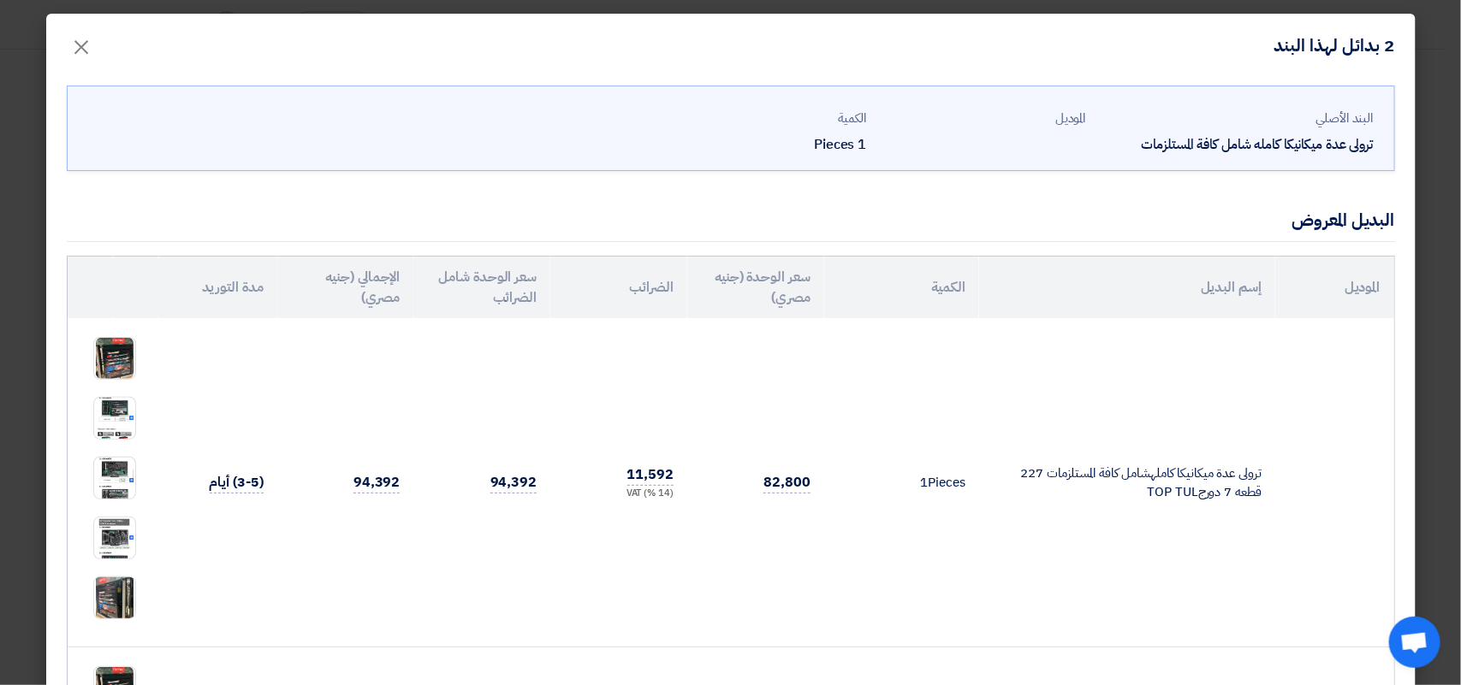
click at [116, 417] on img at bounding box center [114, 418] width 41 height 85
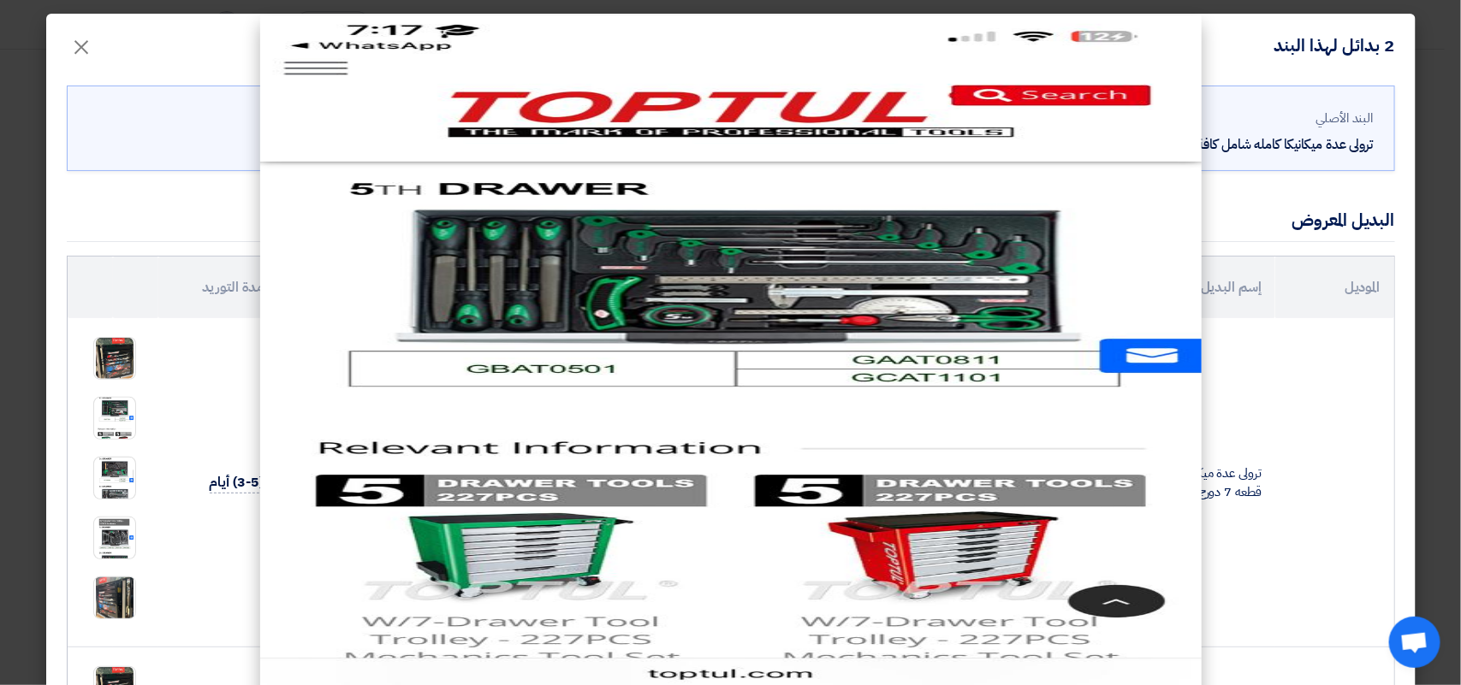
click at [121, 536] on modal-container at bounding box center [730, 342] width 1461 height 685
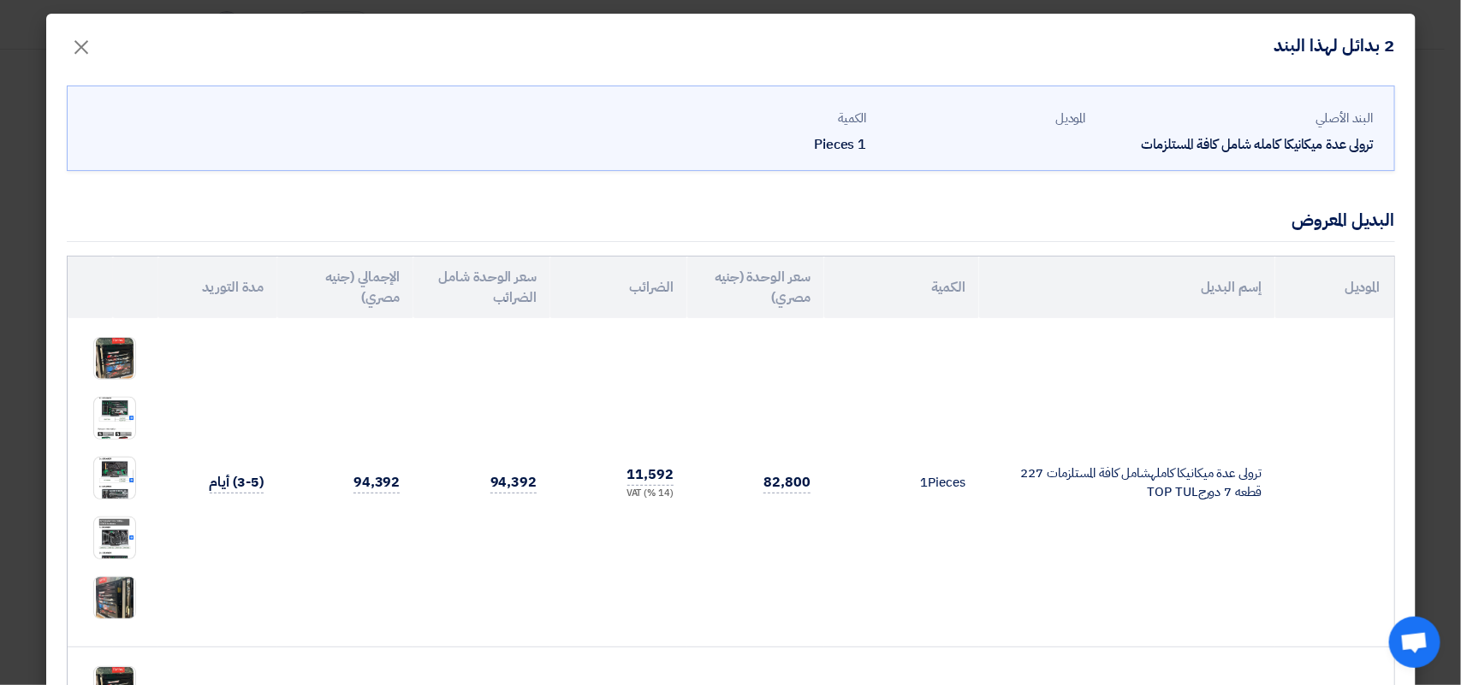
click at [121, 536] on img at bounding box center [114, 537] width 41 height 85
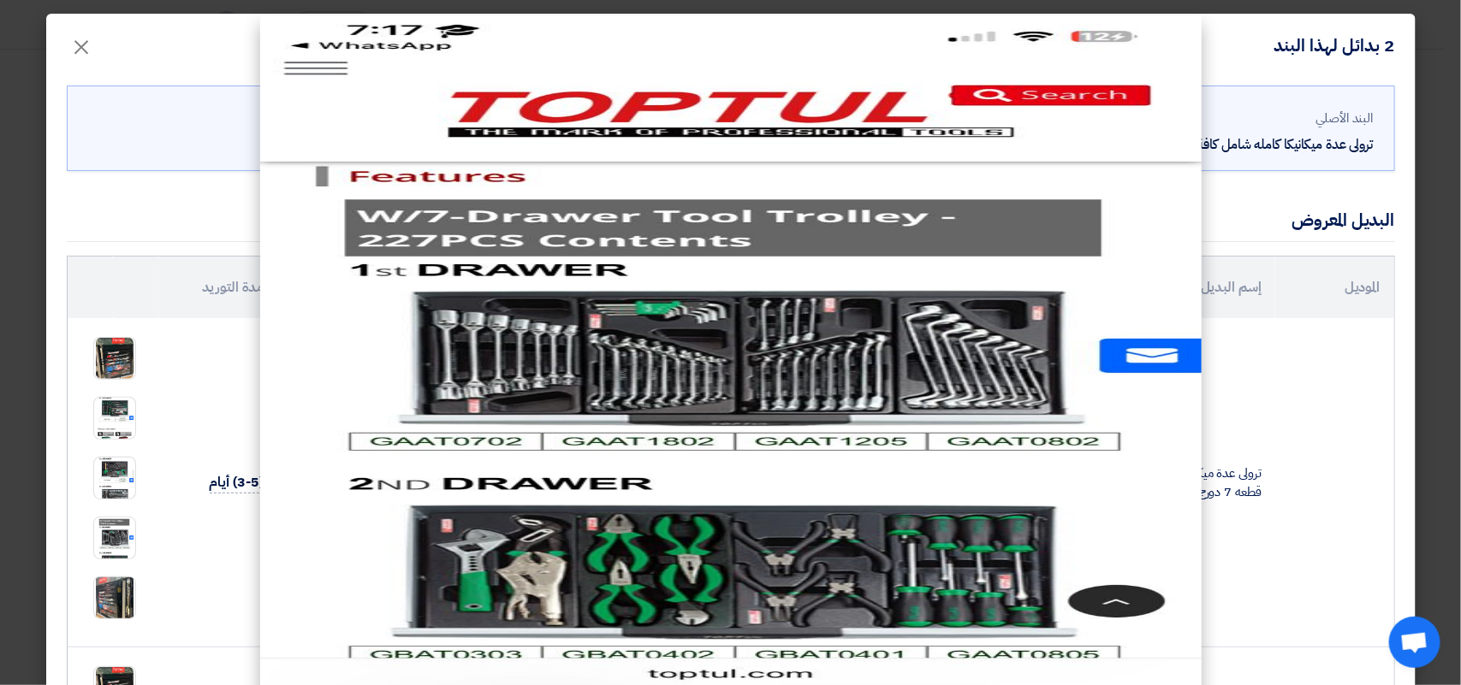
click at [124, 601] on modal-container at bounding box center [730, 342] width 1461 height 685
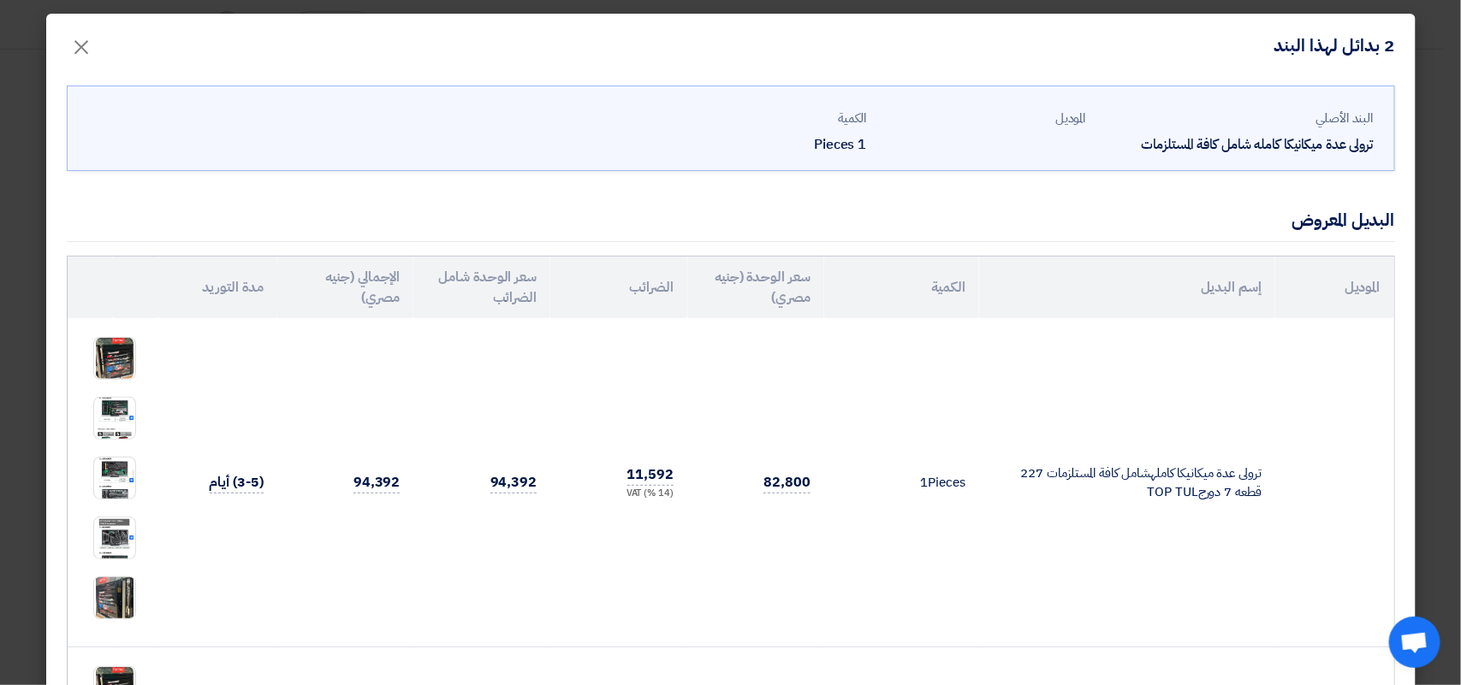
click at [124, 601] on img at bounding box center [114, 599] width 41 height 54
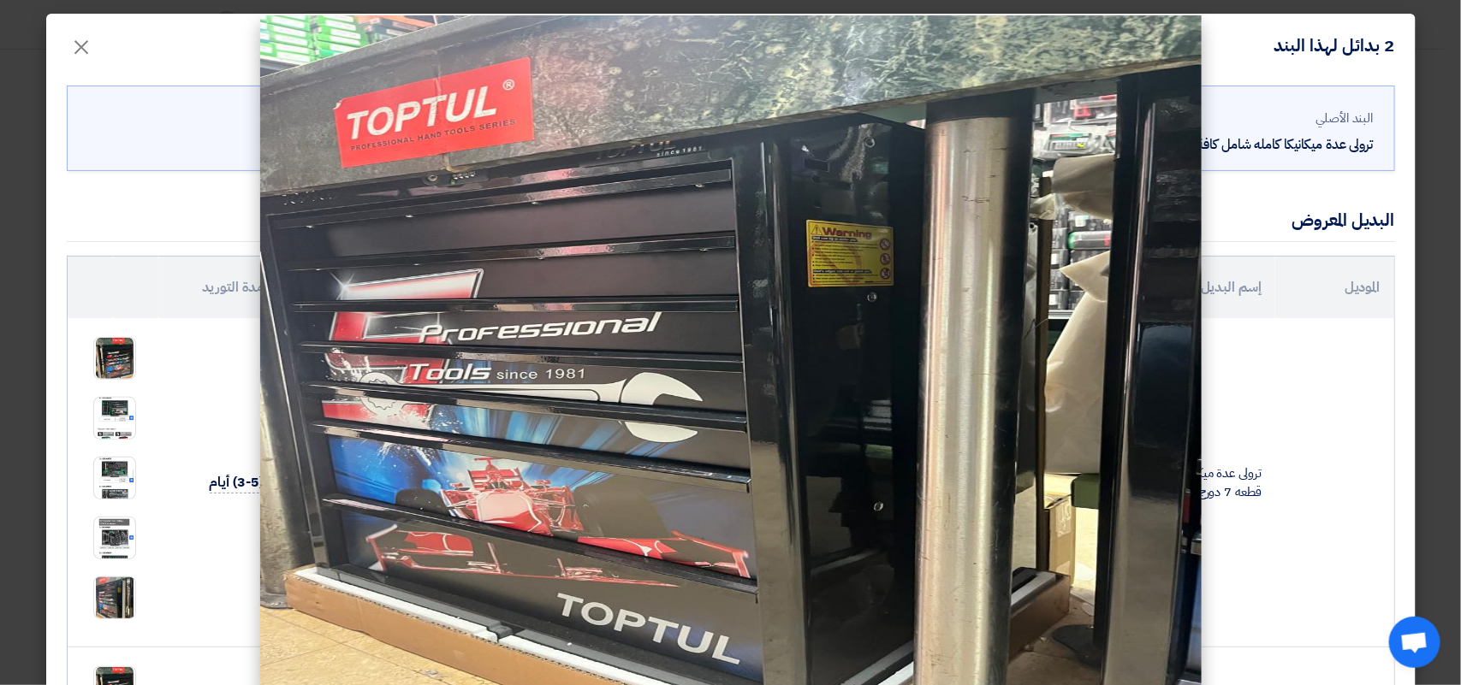
click at [199, 610] on modal-container at bounding box center [730, 342] width 1461 height 685
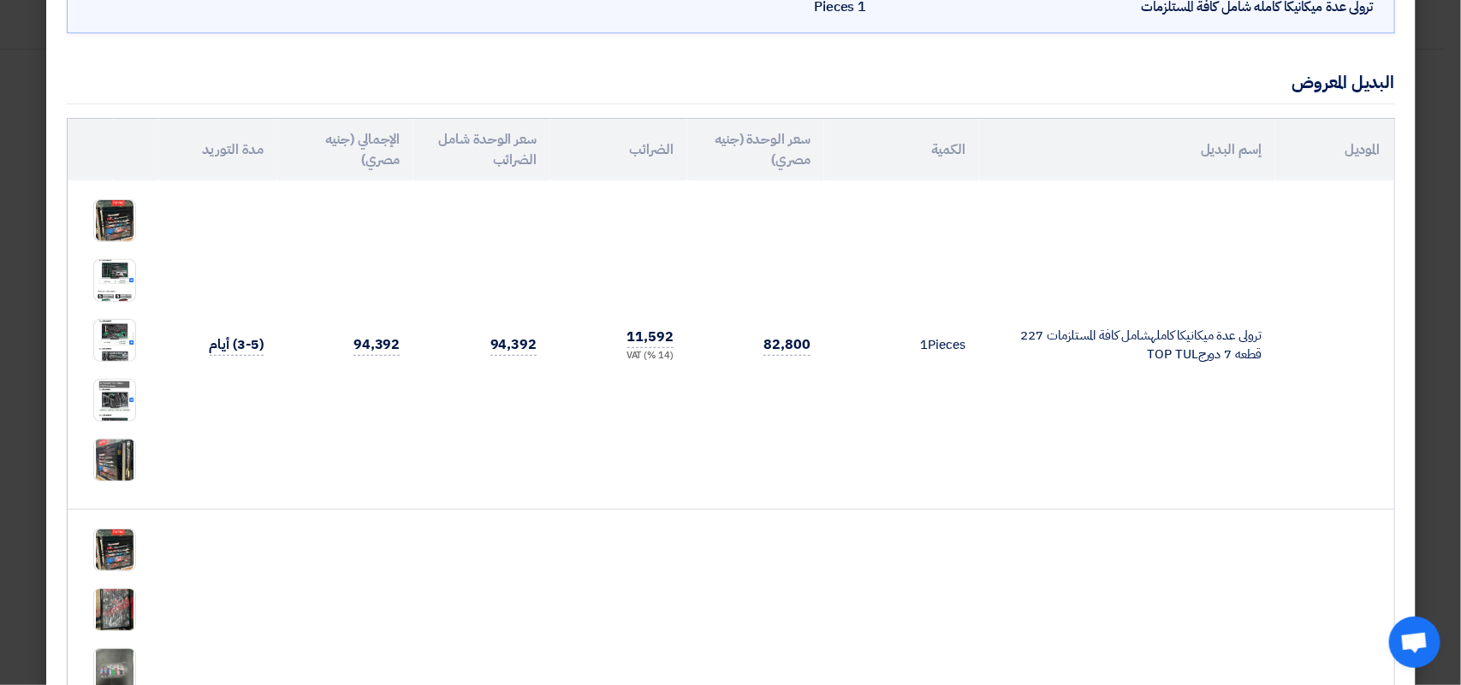
scroll to position [195, 0]
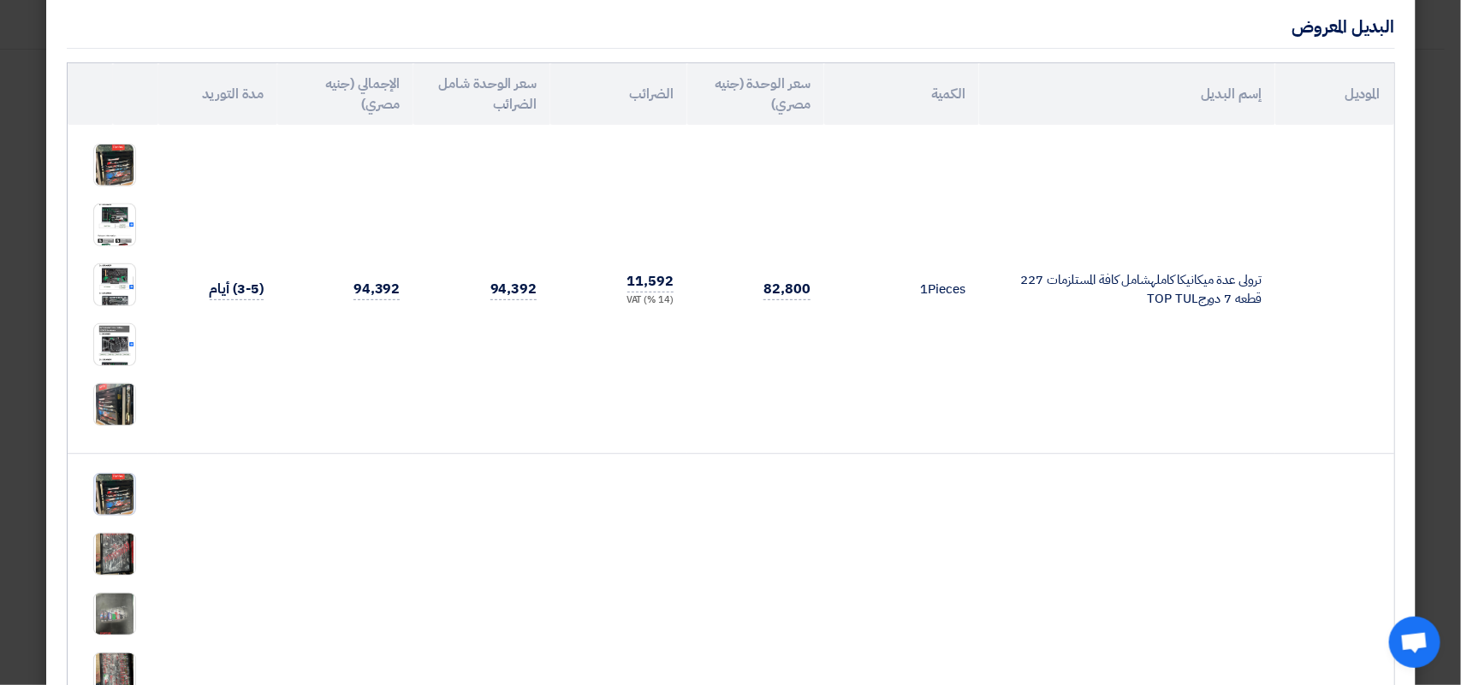
click at [121, 493] on img at bounding box center [114, 494] width 41 height 45
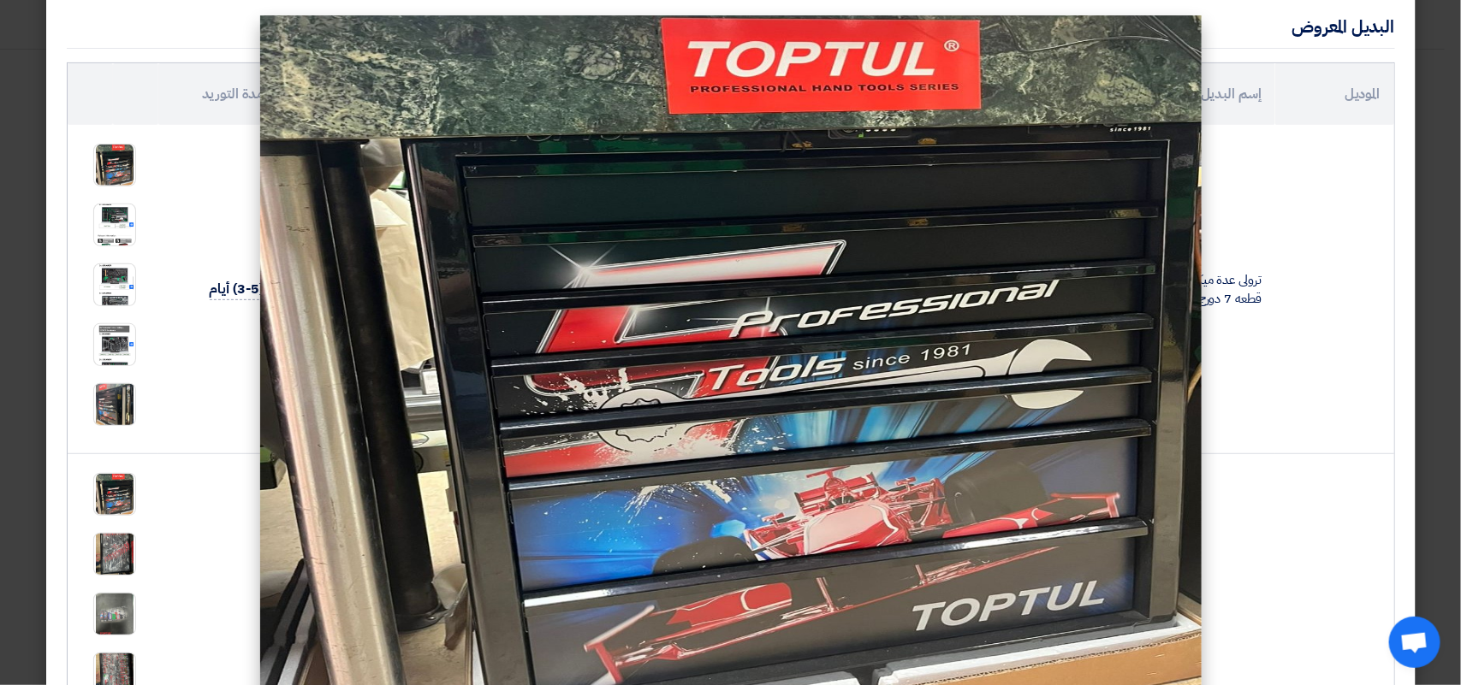
click at [126, 559] on modal-container at bounding box center [730, 342] width 1461 height 685
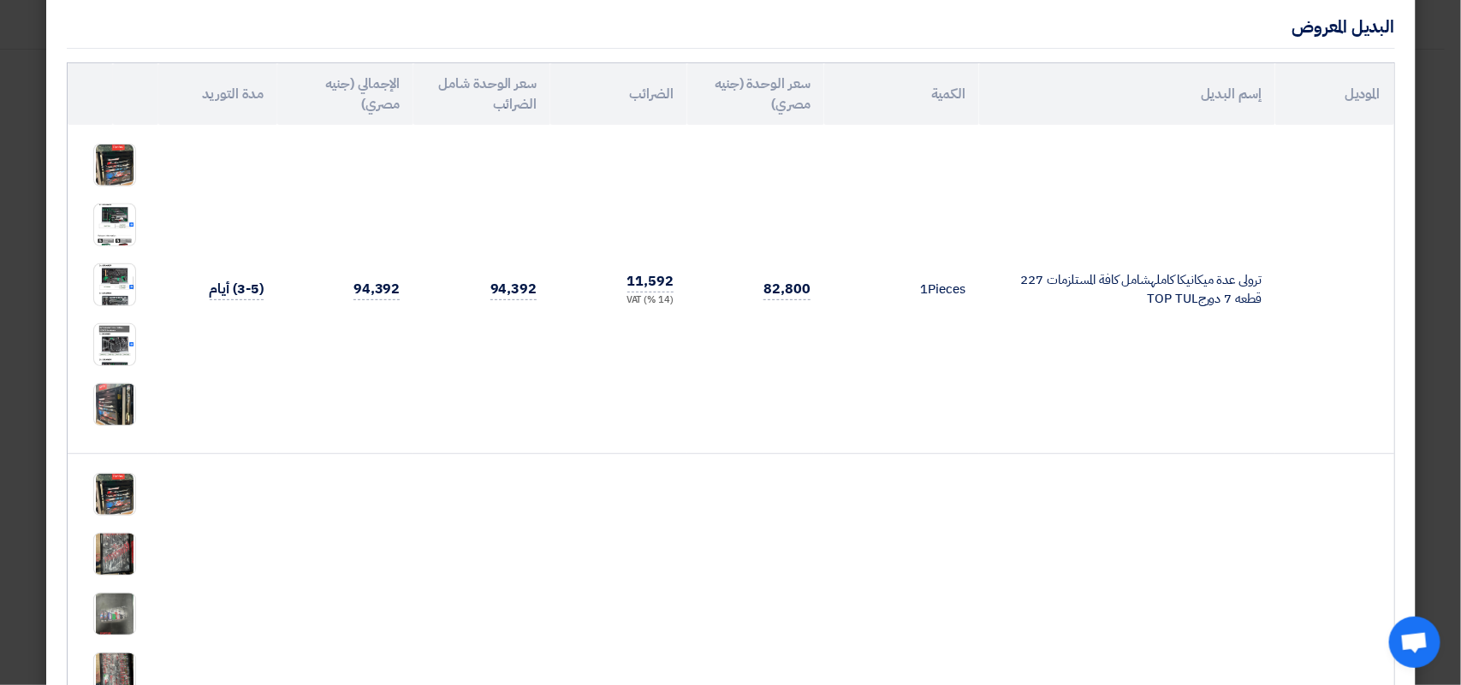
click at [126, 559] on img at bounding box center [114, 555] width 41 height 54
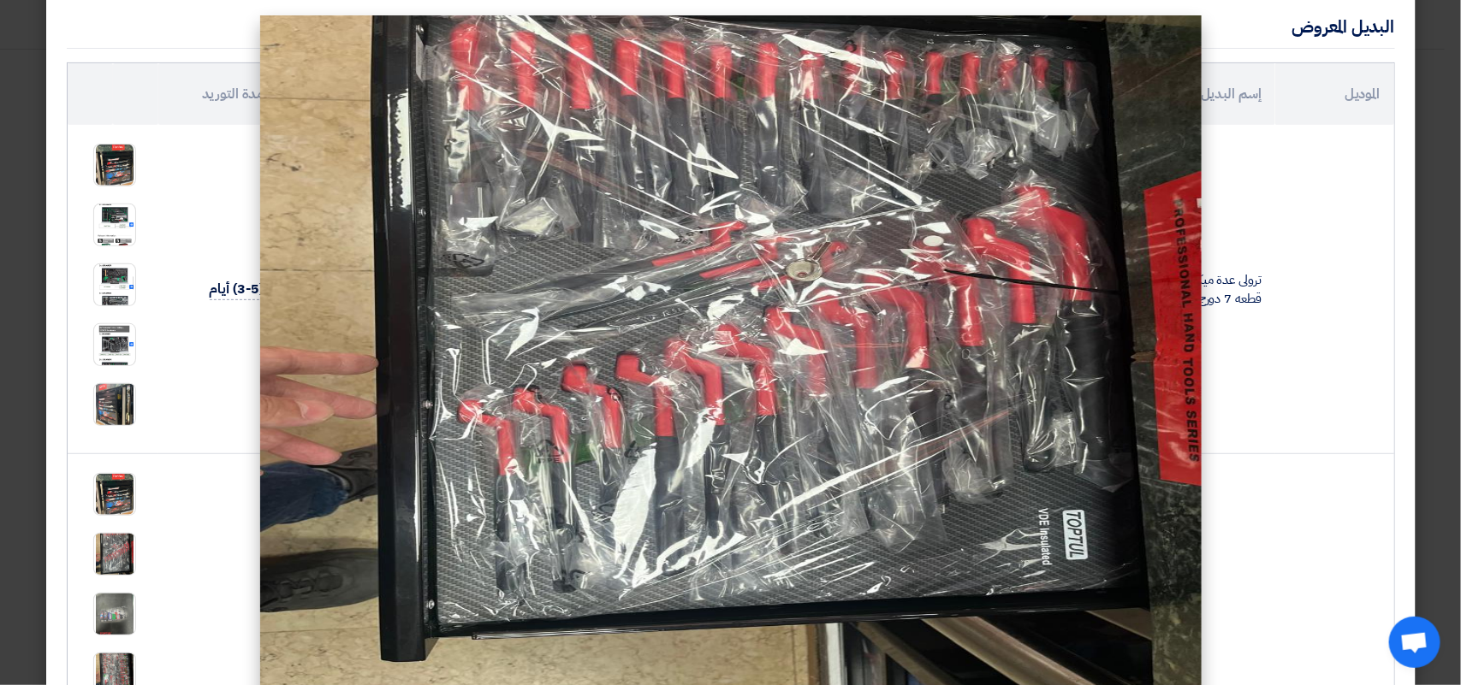
click at [121, 619] on modal-container at bounding box center [730, 342] width 1461 height 685
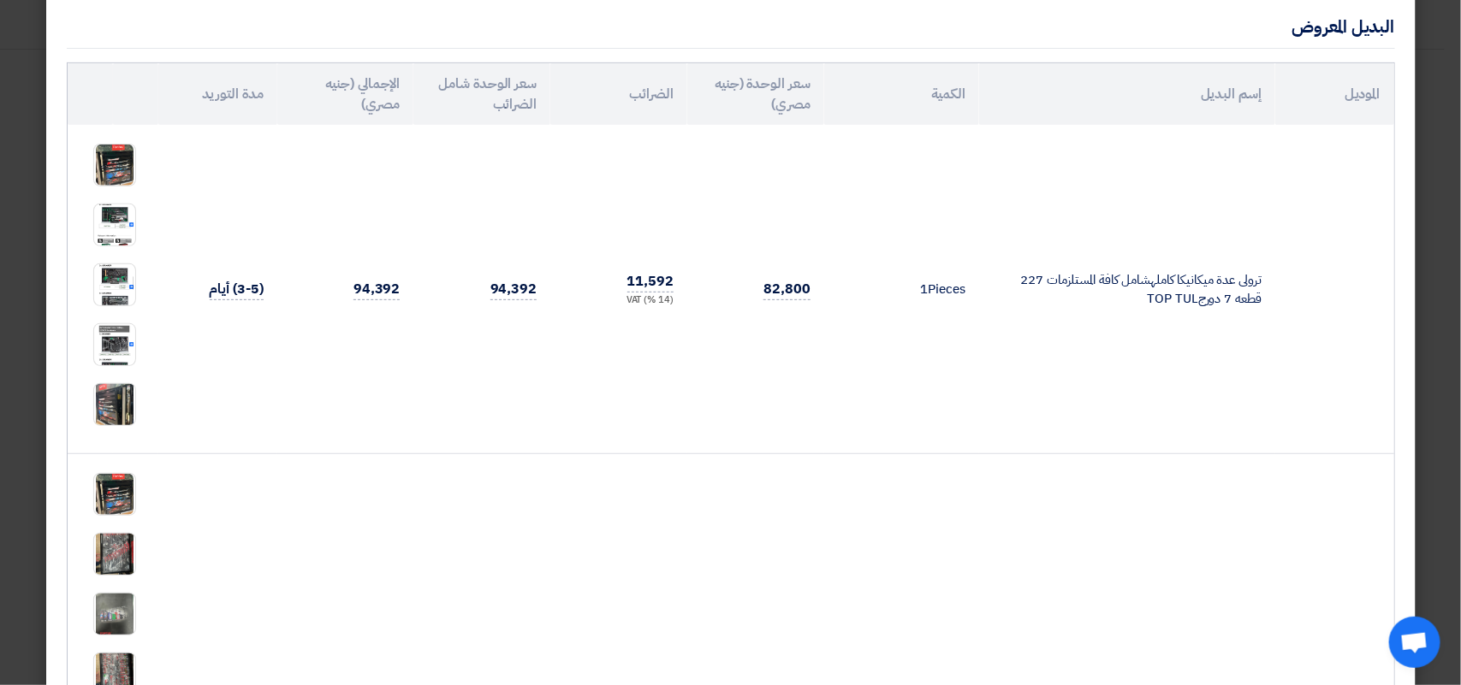
click at [121, 619] on img at bounding box center [114, 615] width 41 height 54
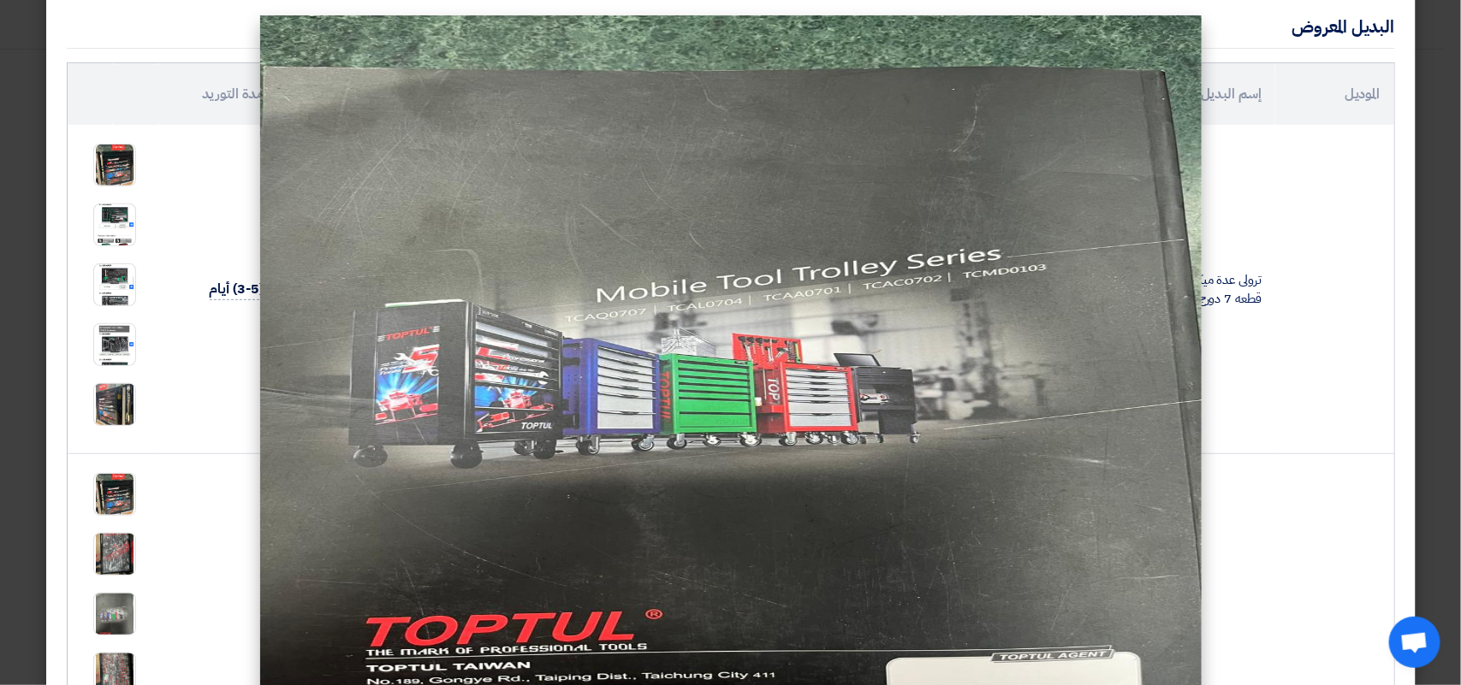
click at [133, 665] on modal-container at bounding box center [730, 342] width 1461 height 685
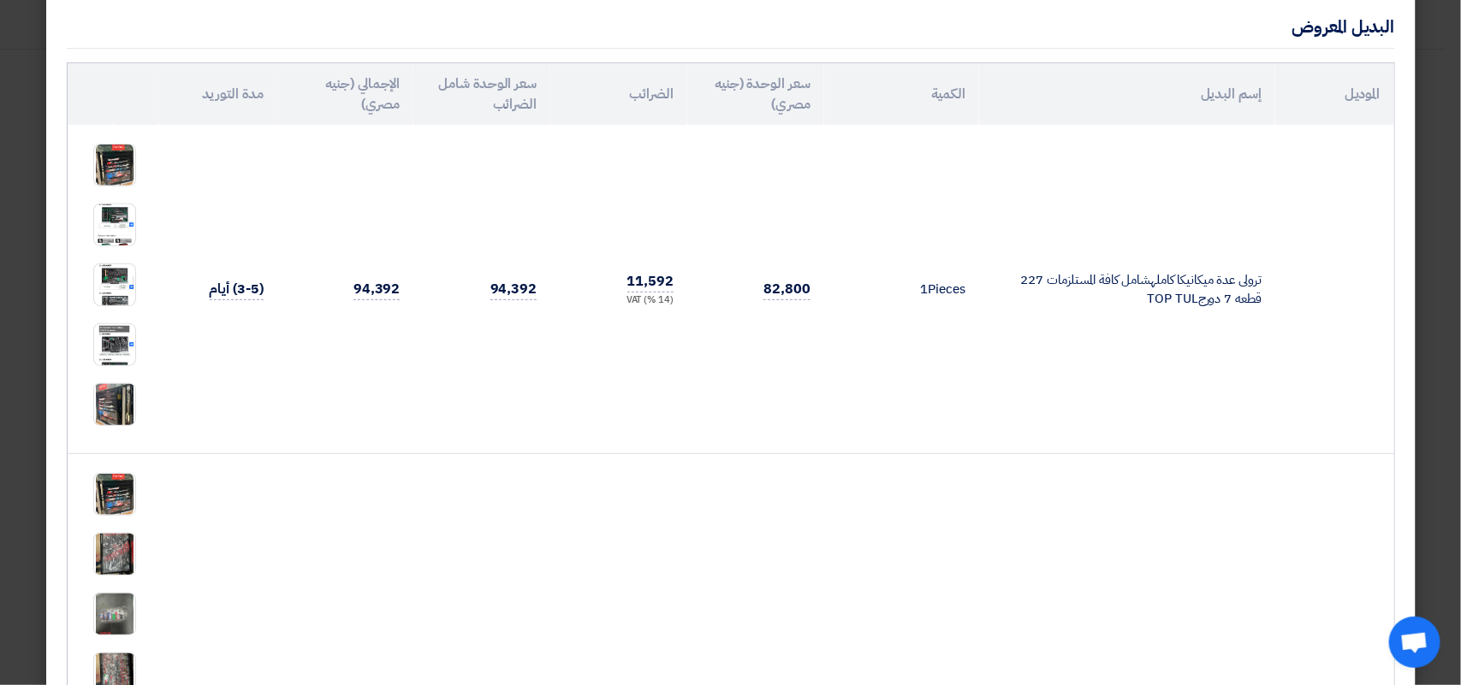
click at [133, 665] on img at bounding box center [114, 675] width 41 height 54
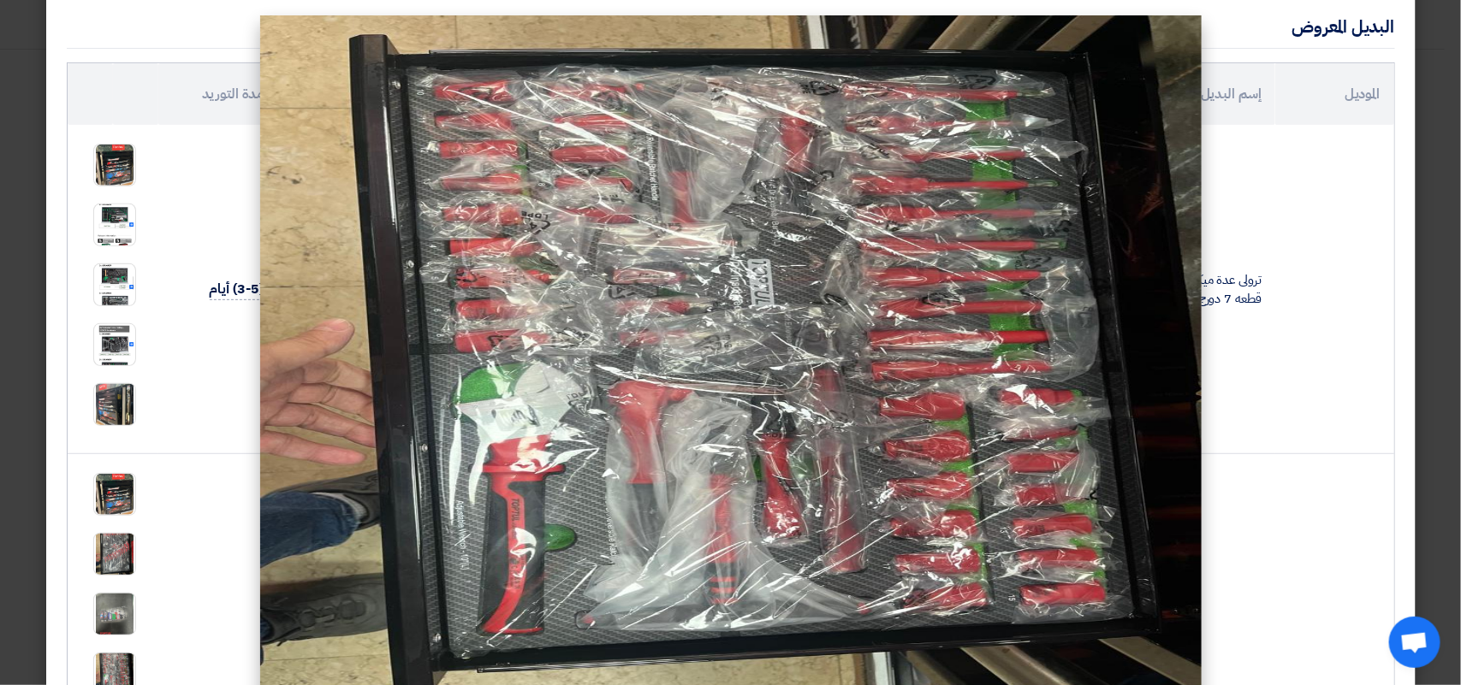
click at [128, 613] on modal-container at bounding box center [730, 342] width 1461 height 685
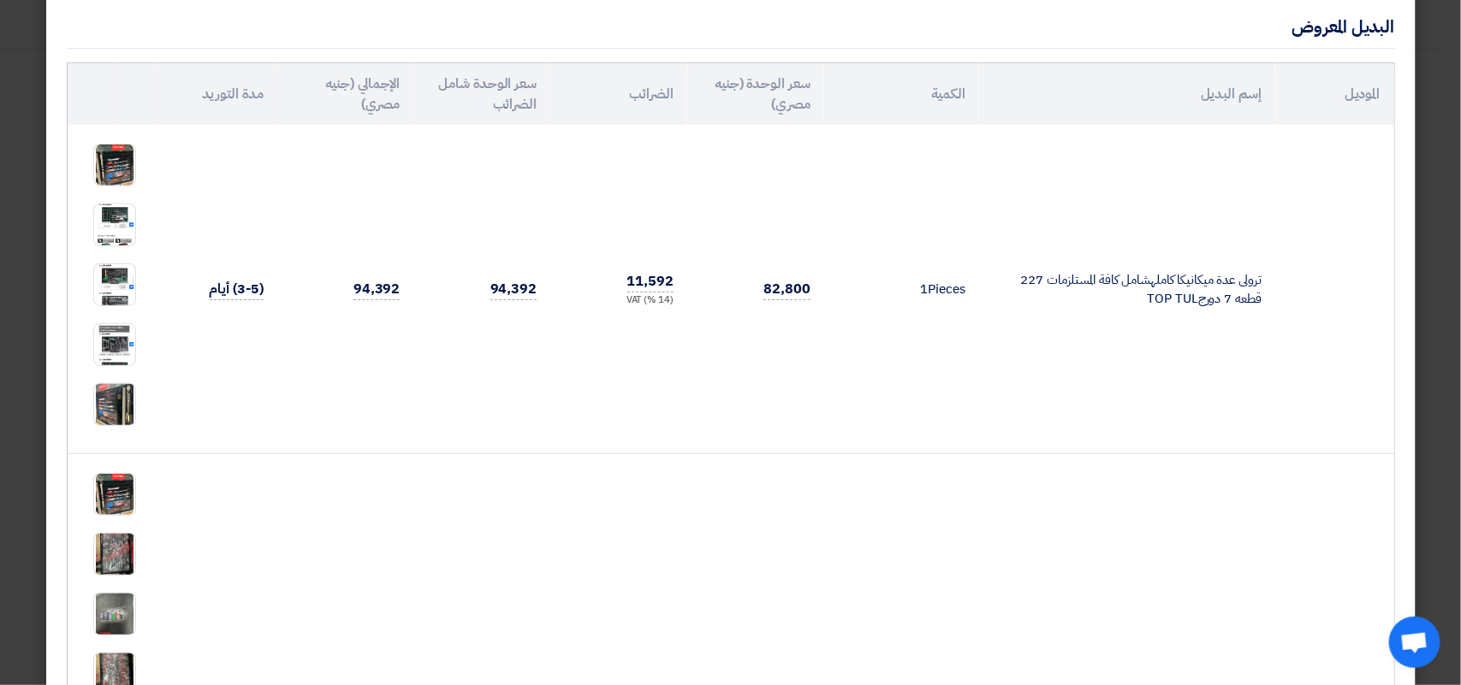
click at [128, 613] on img at bounding box center [114, 615] width 41 height 54
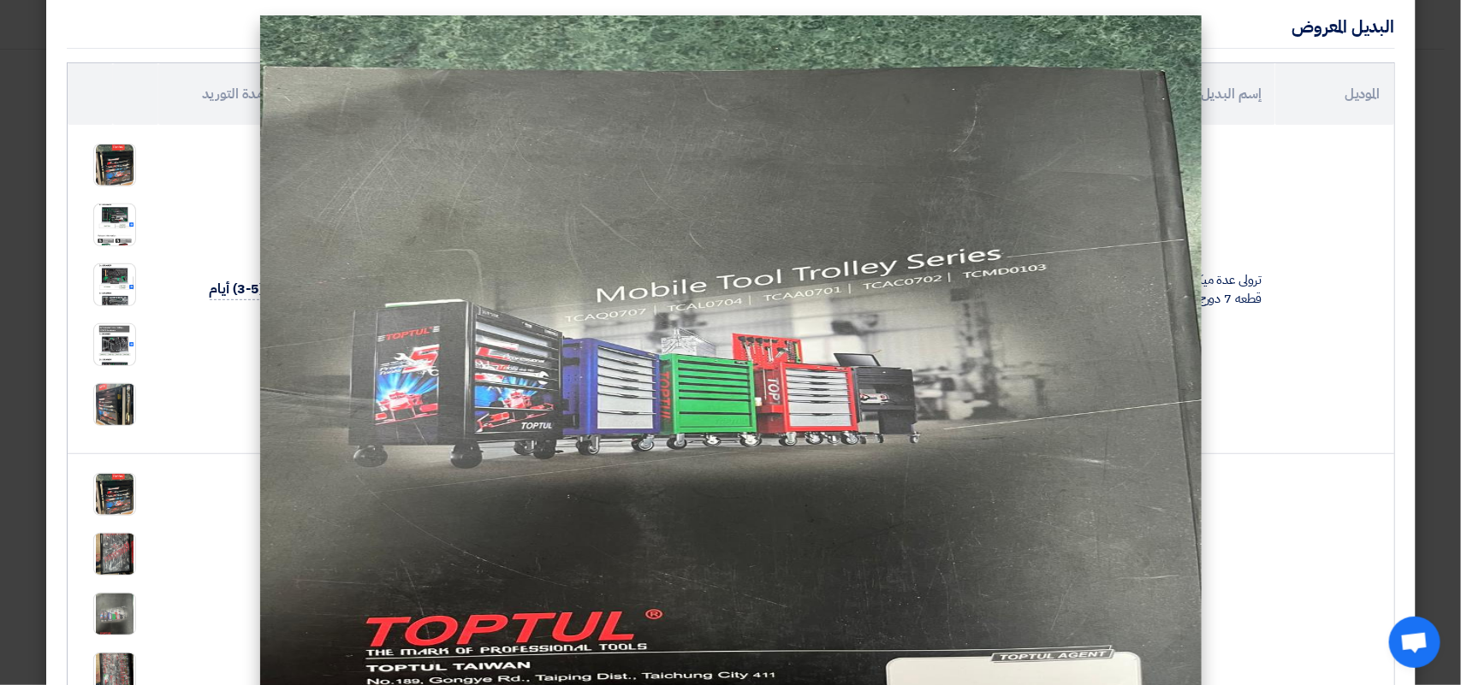
click at [130, 657] on modal-container at bounding box center [730, 342] width 1461 height 685
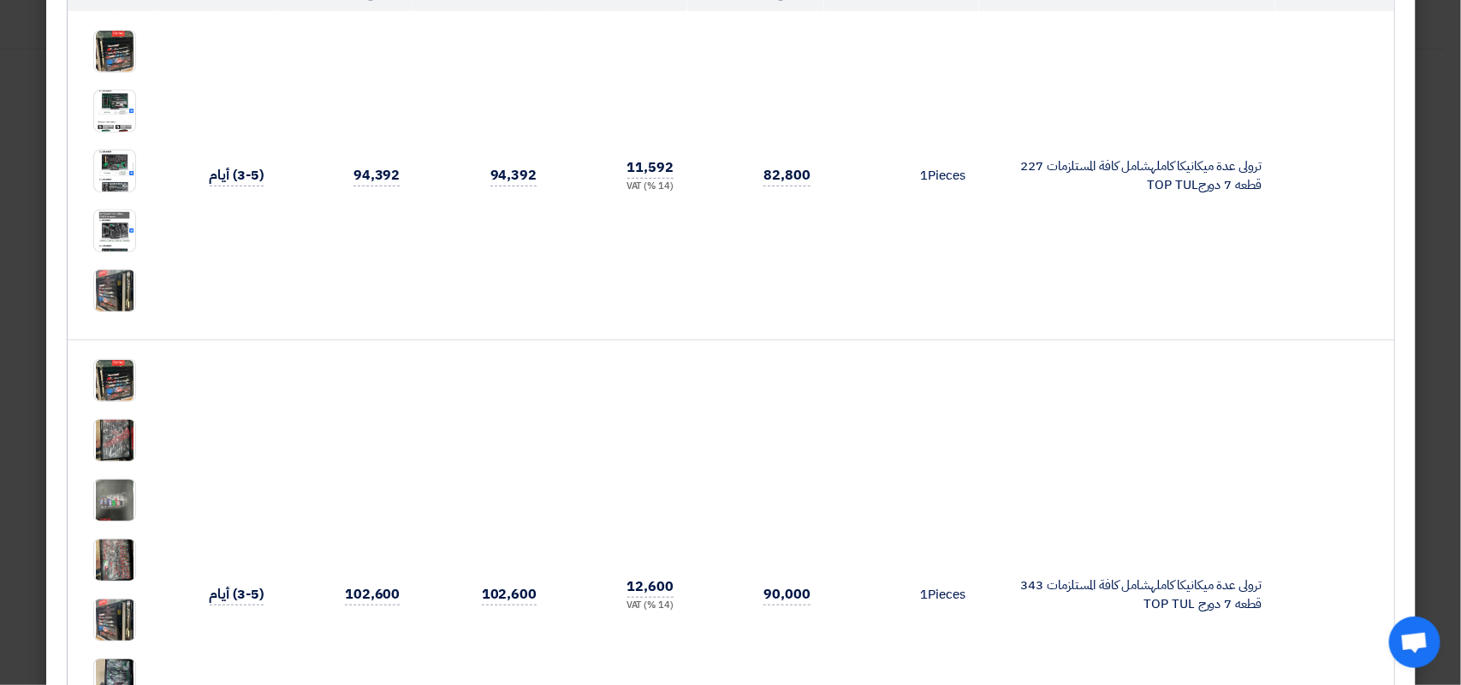
scroll to position [325, 0]
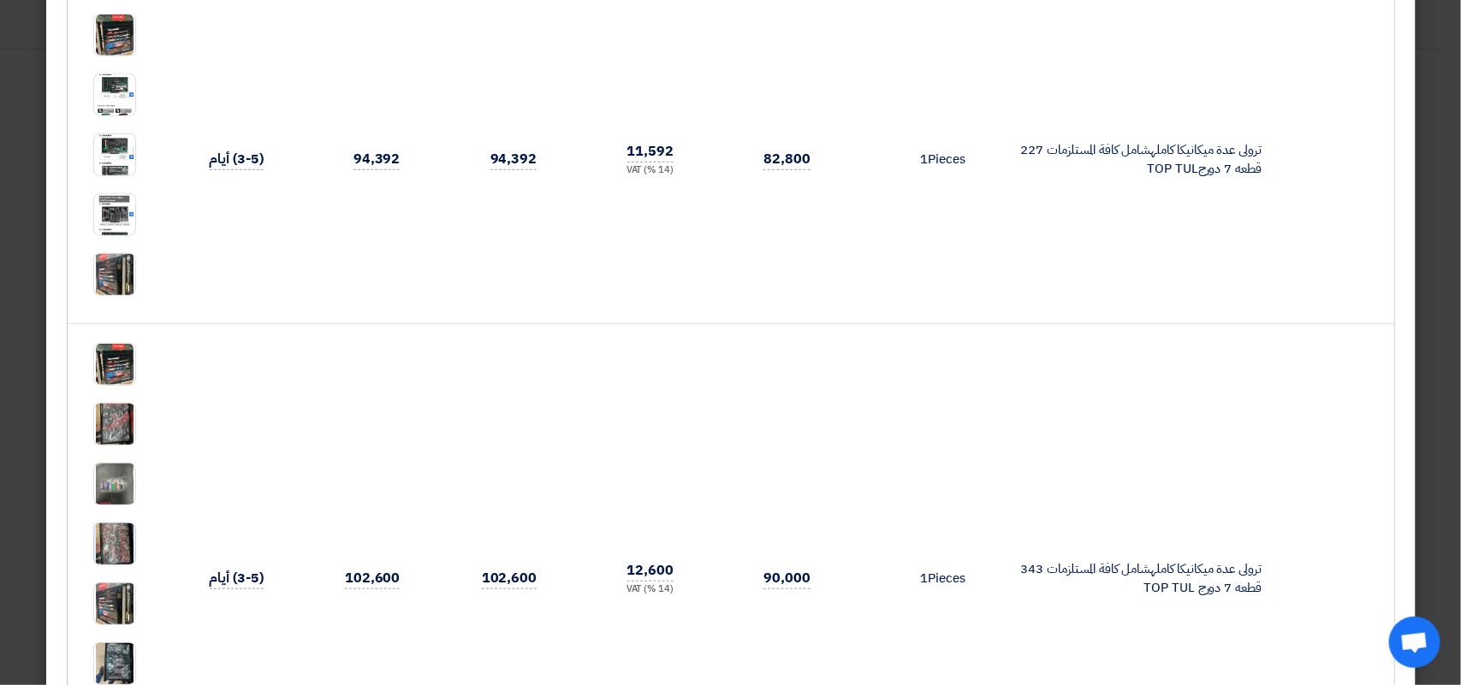
click at [121, 539] on img at bounding box center [114, 545] width 41 height 54
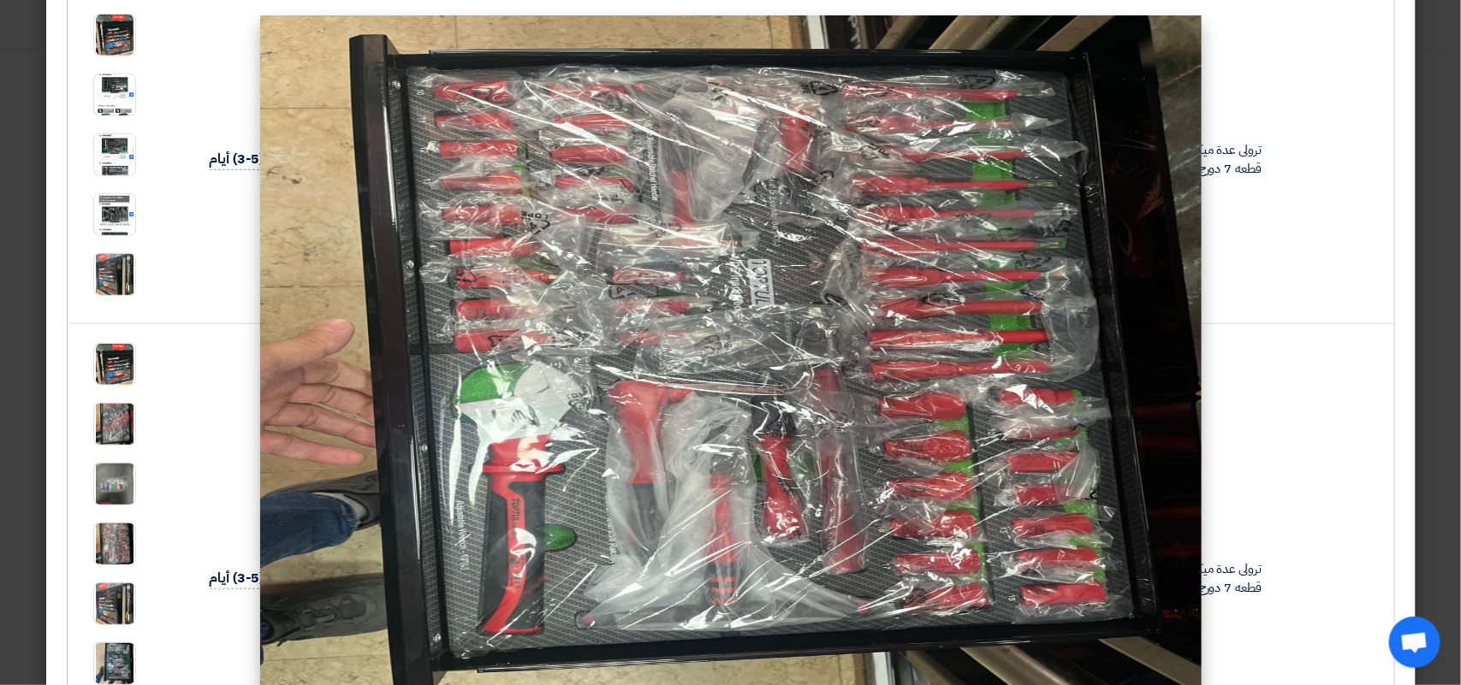
click at [126, 604] on modal-container at bounding box center [730, 342] width 1461 height 685
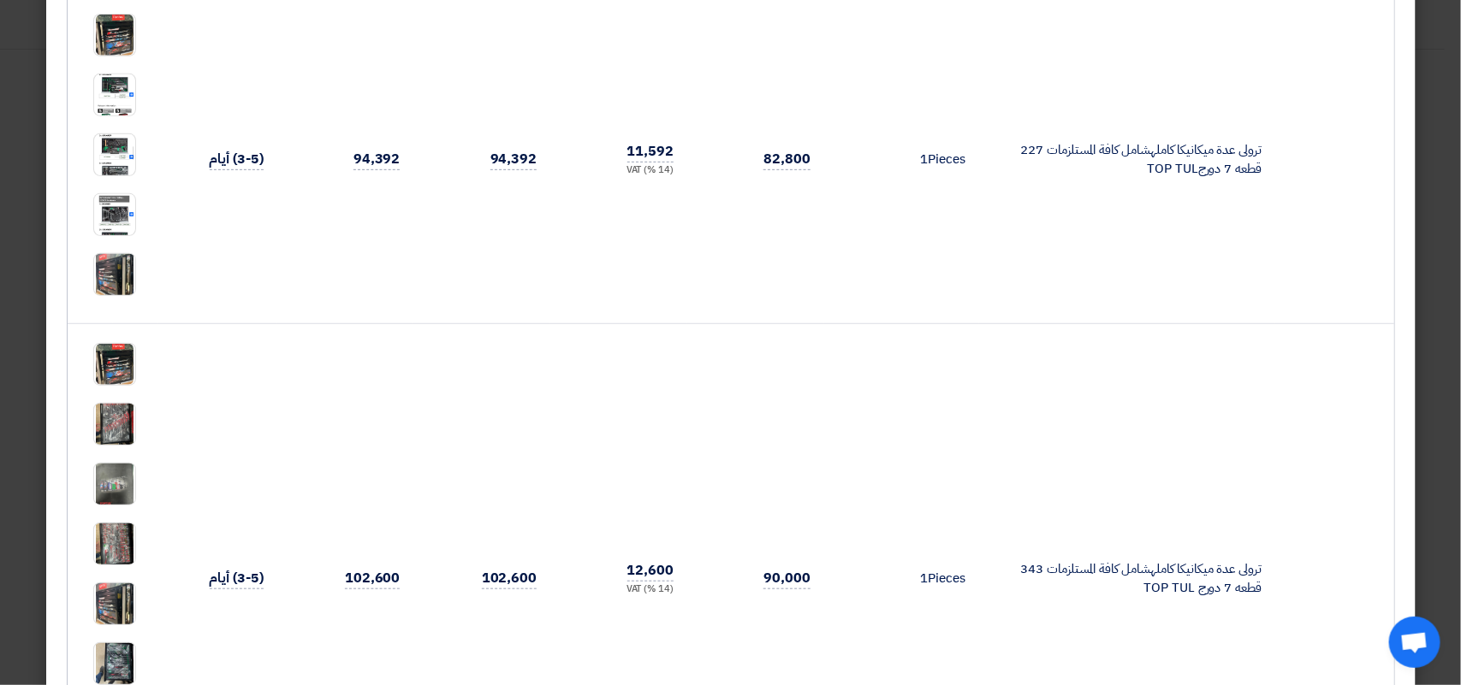
click at [126, 604] on img at bounding box center [114, 605] width 41 height 54
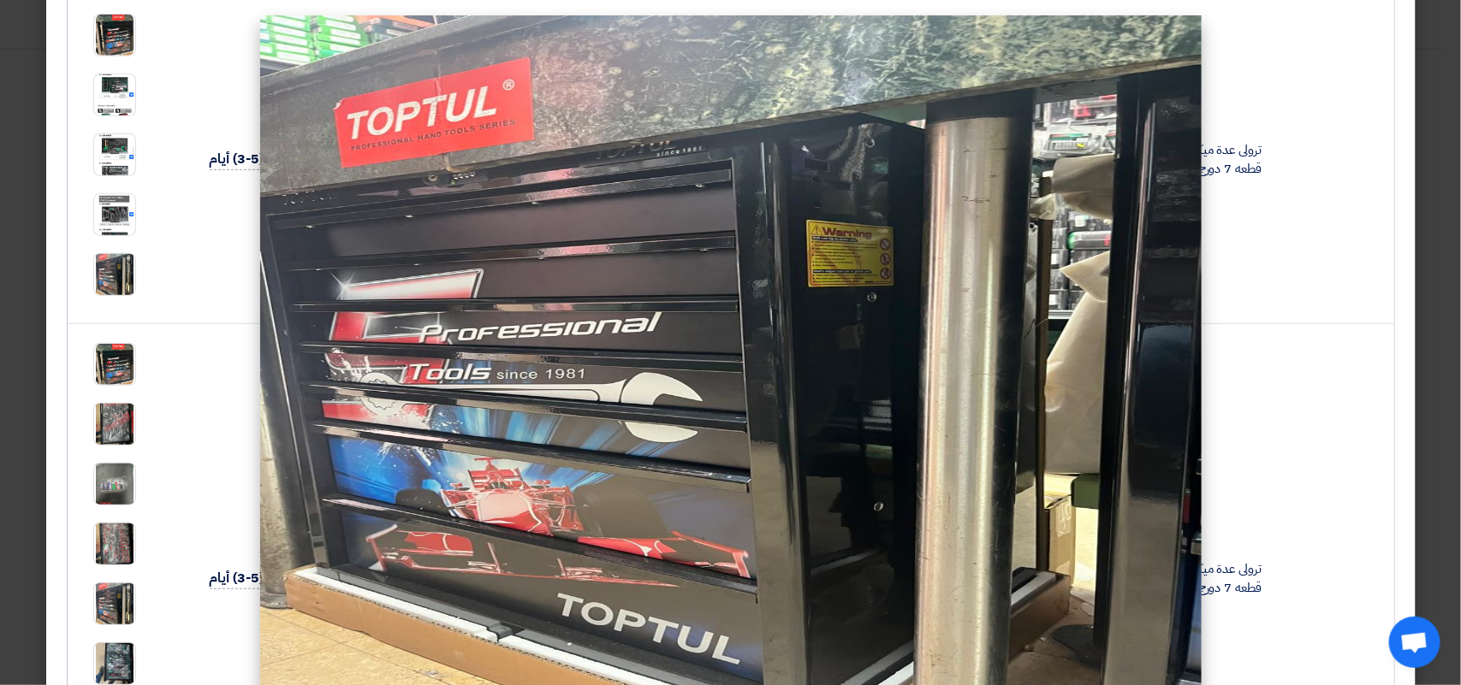
click at [130, 659] on modal-container at bounding box center [730, 342] width 1461 height 685
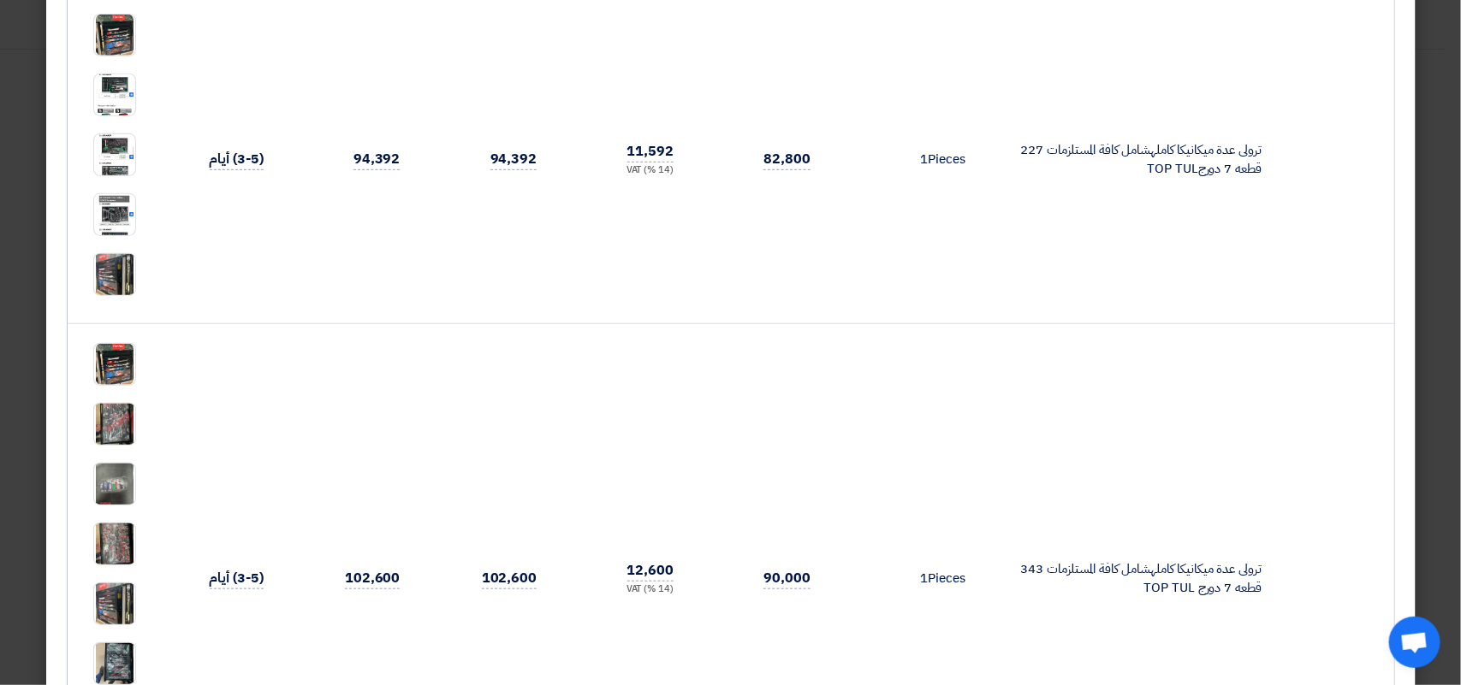
click at [130, 659] on img at bounding box center [114, 664] width 41 height 54
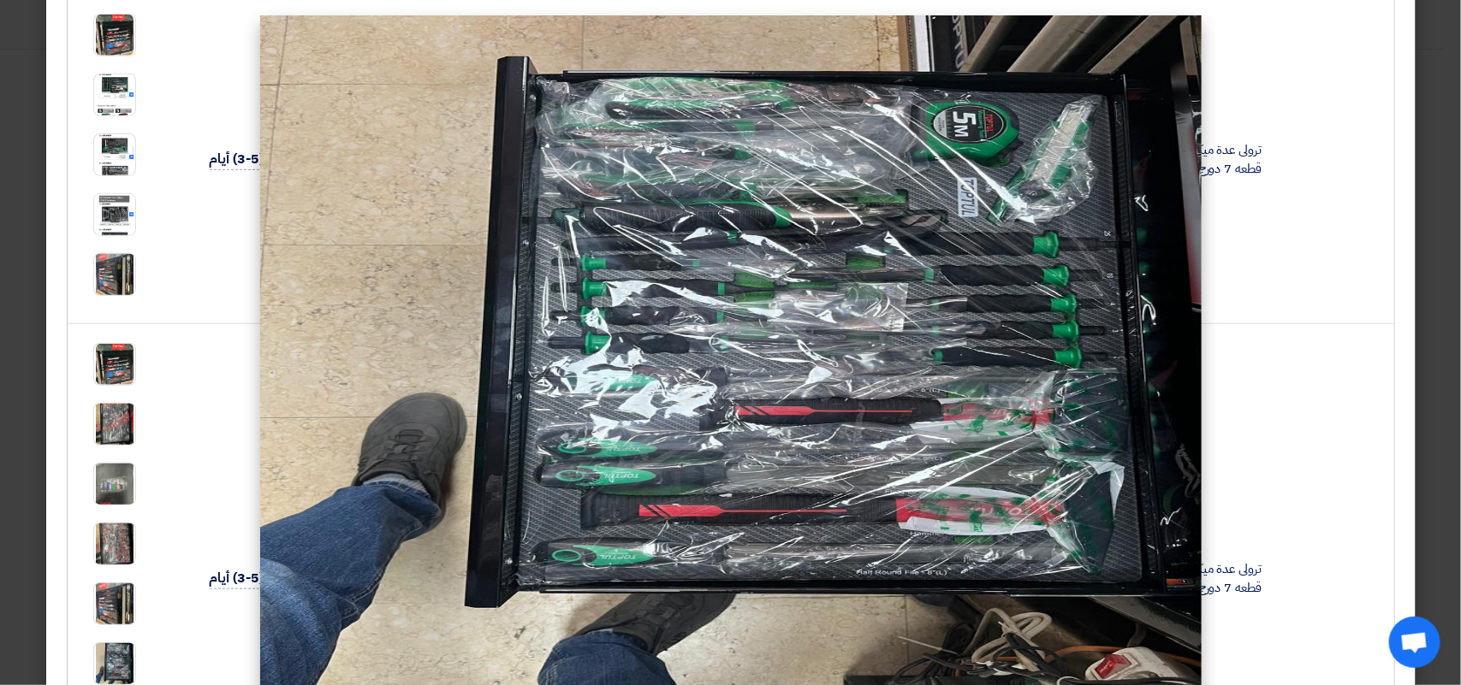
click at [813, 335] on img at bounding box center [730, 357] width 941 height 685
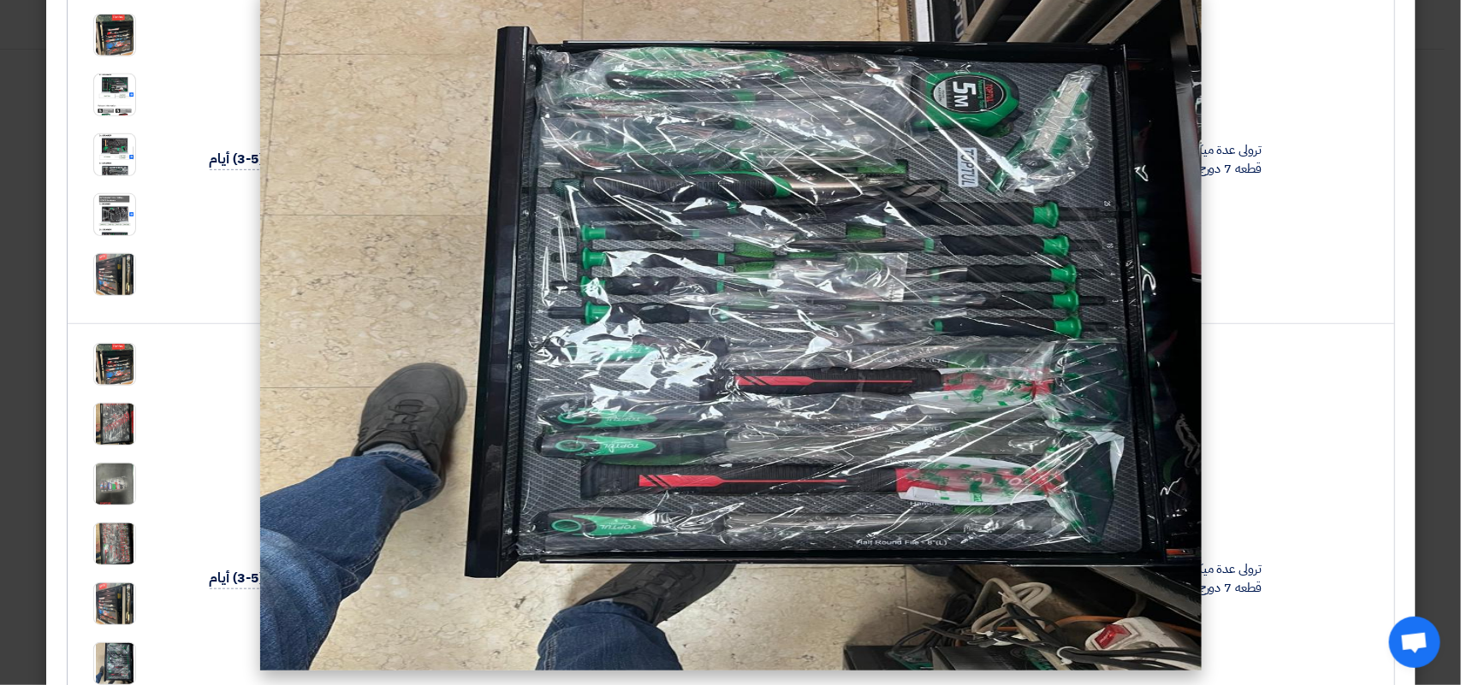
scroll to position [0, 0]
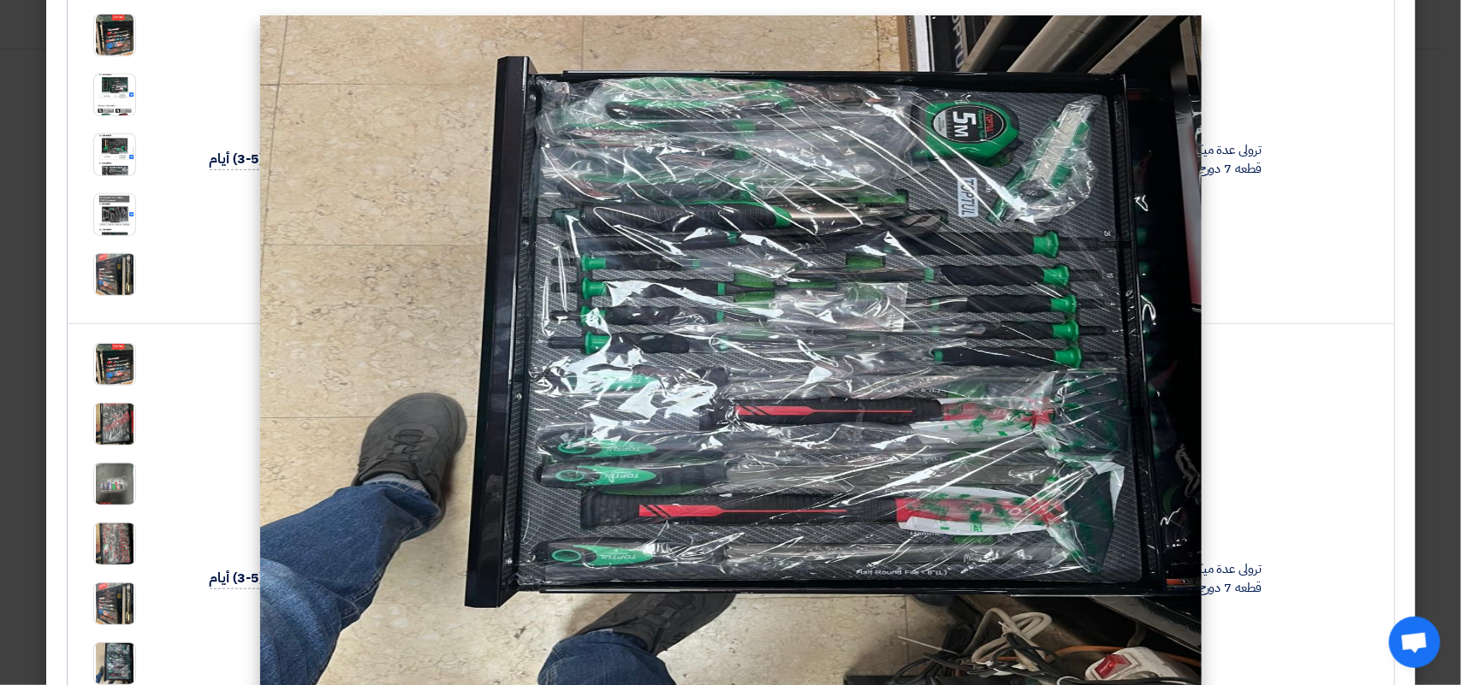
click at [134, 672] on modal-container at bounding box center [730, 342] width 1461 height 685
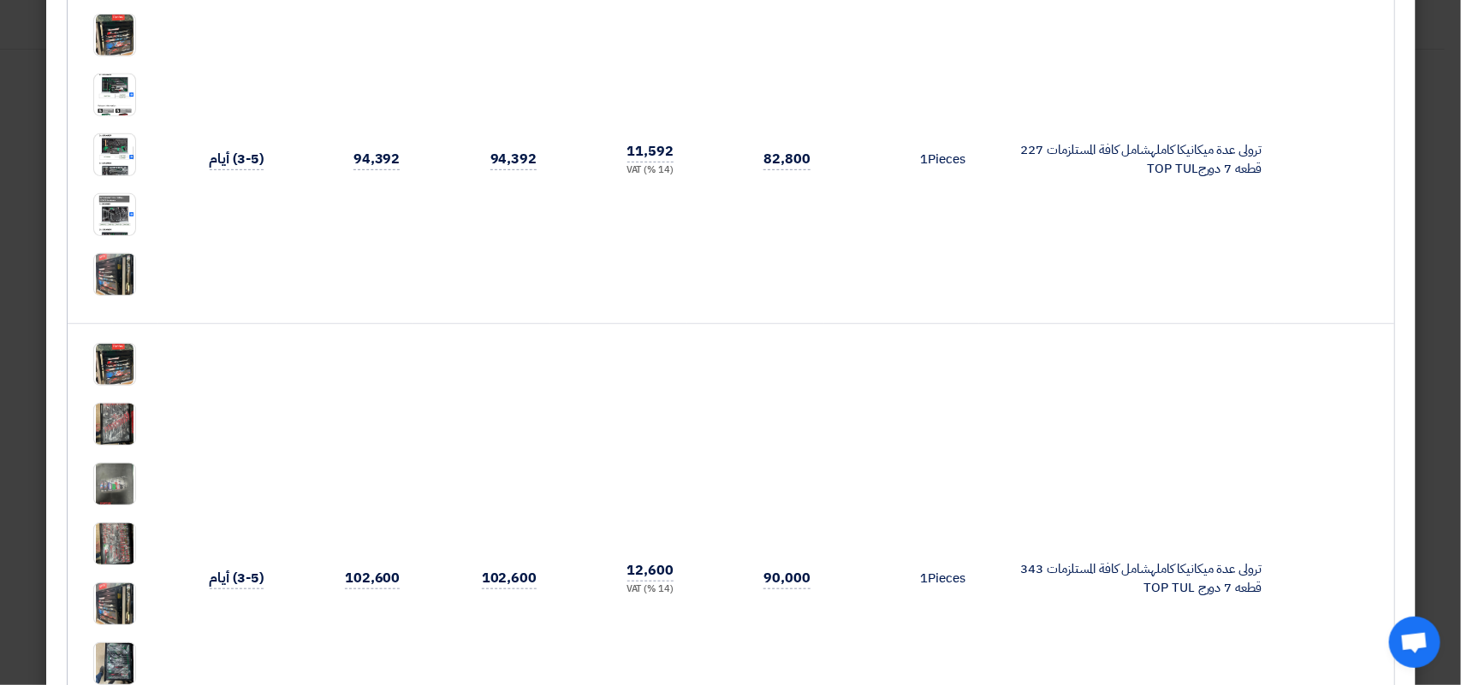
click at [134, 672] on img at bounding box center [114, 664] width 41 height 54
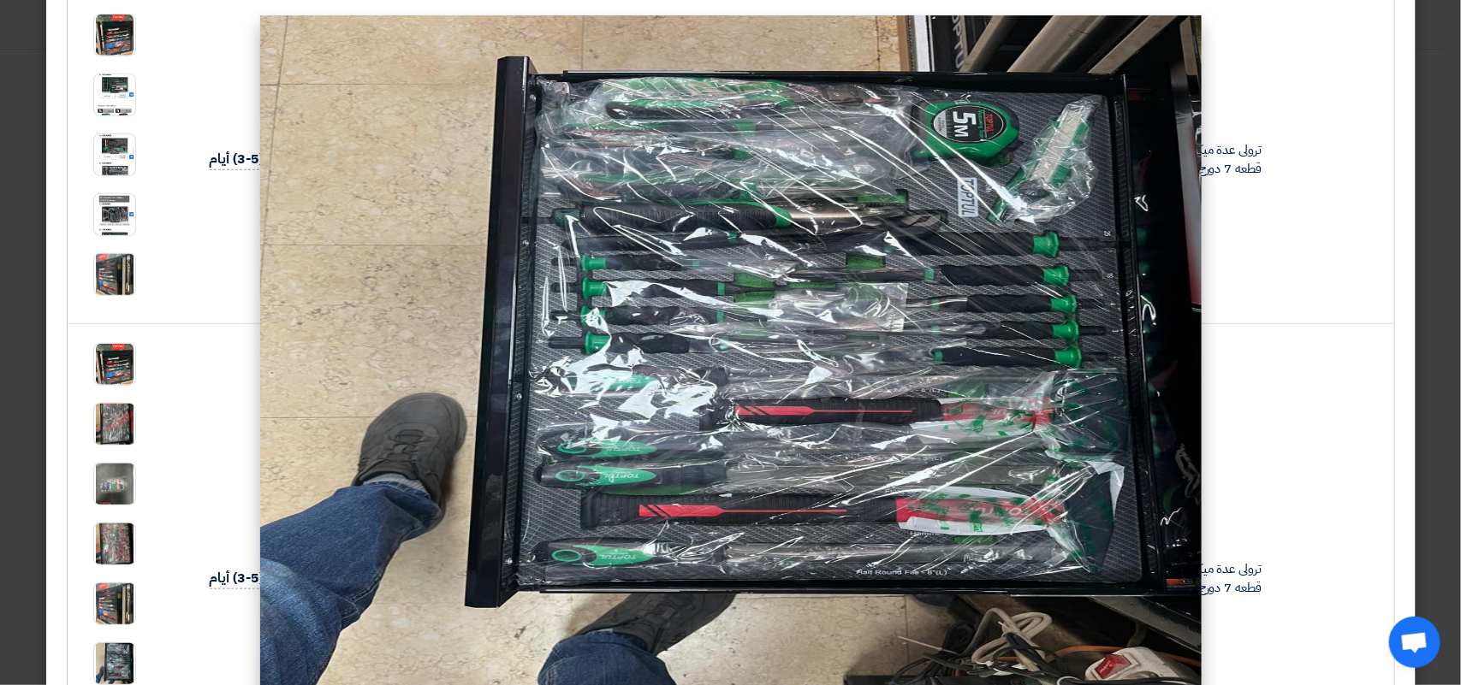
click at [126, 601] on modal-container at bounding box center [730, 342] width 1461 height 685
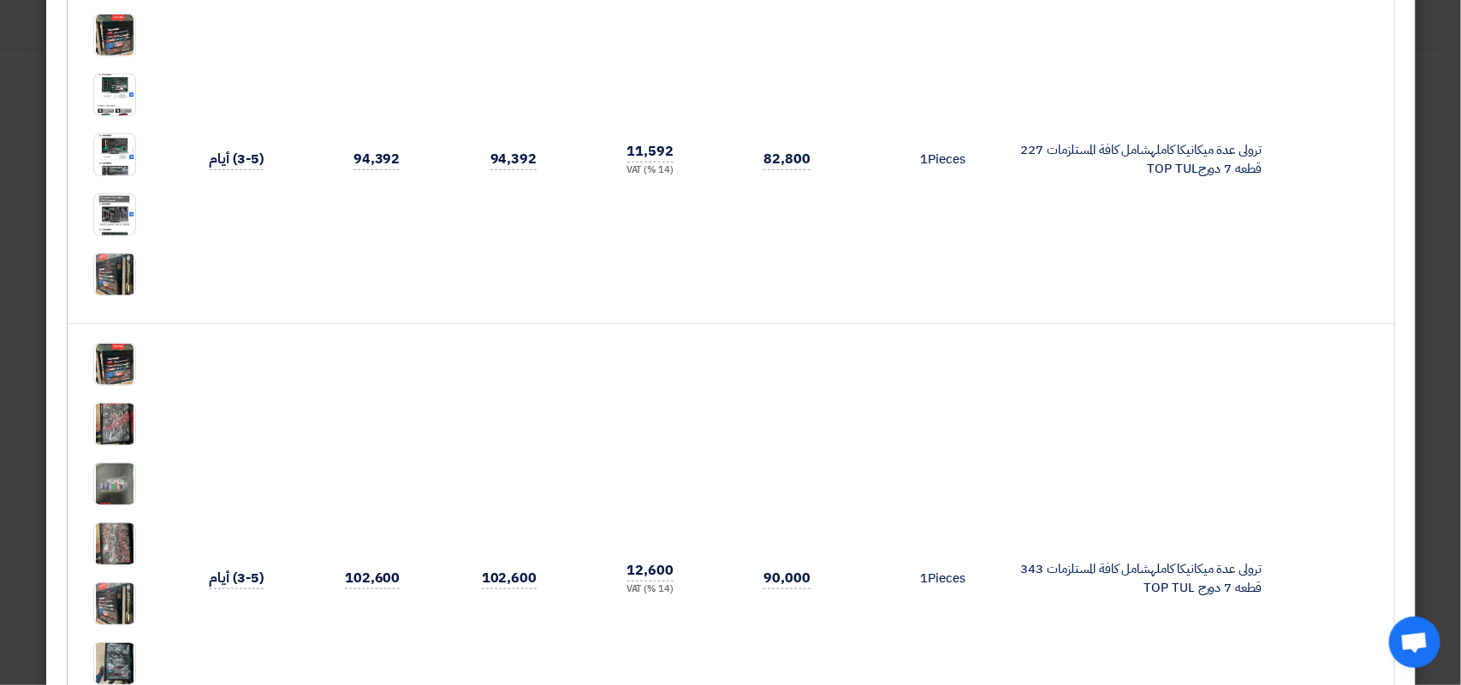
click at [126, 601] on img at bounding box center [114, 605] width 41 height 54
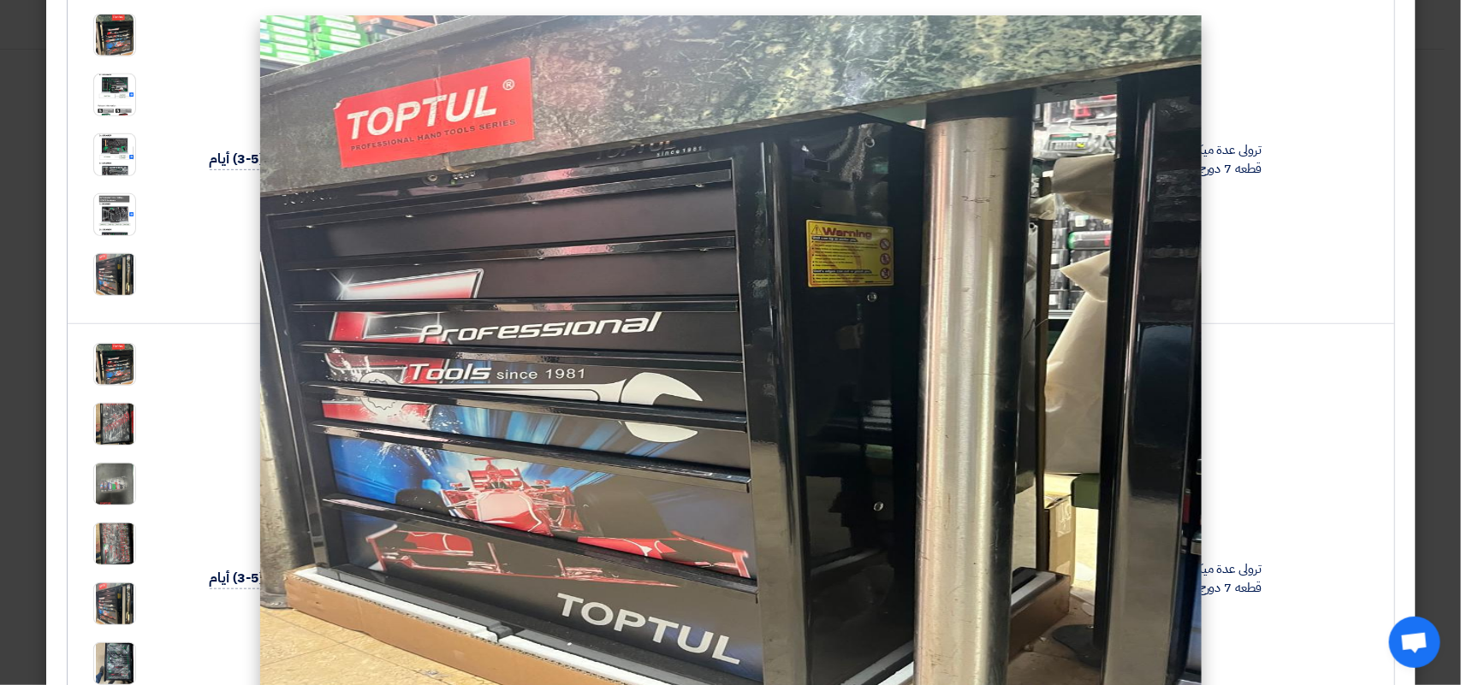
click at [126, 553] on modal-container at bounding box center [730, 342] width 1461 height 685
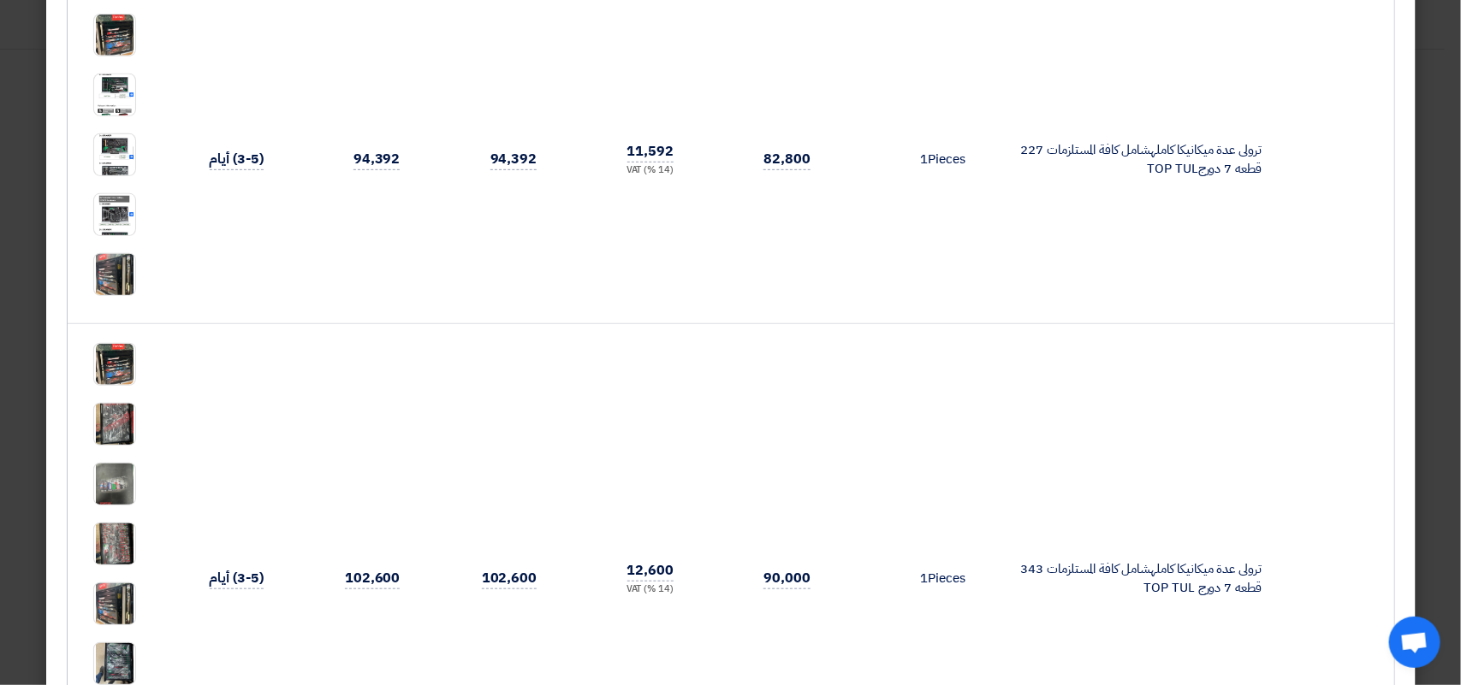
click at [126, 553] on img at bounding box center [114, 545] width 41 height 54
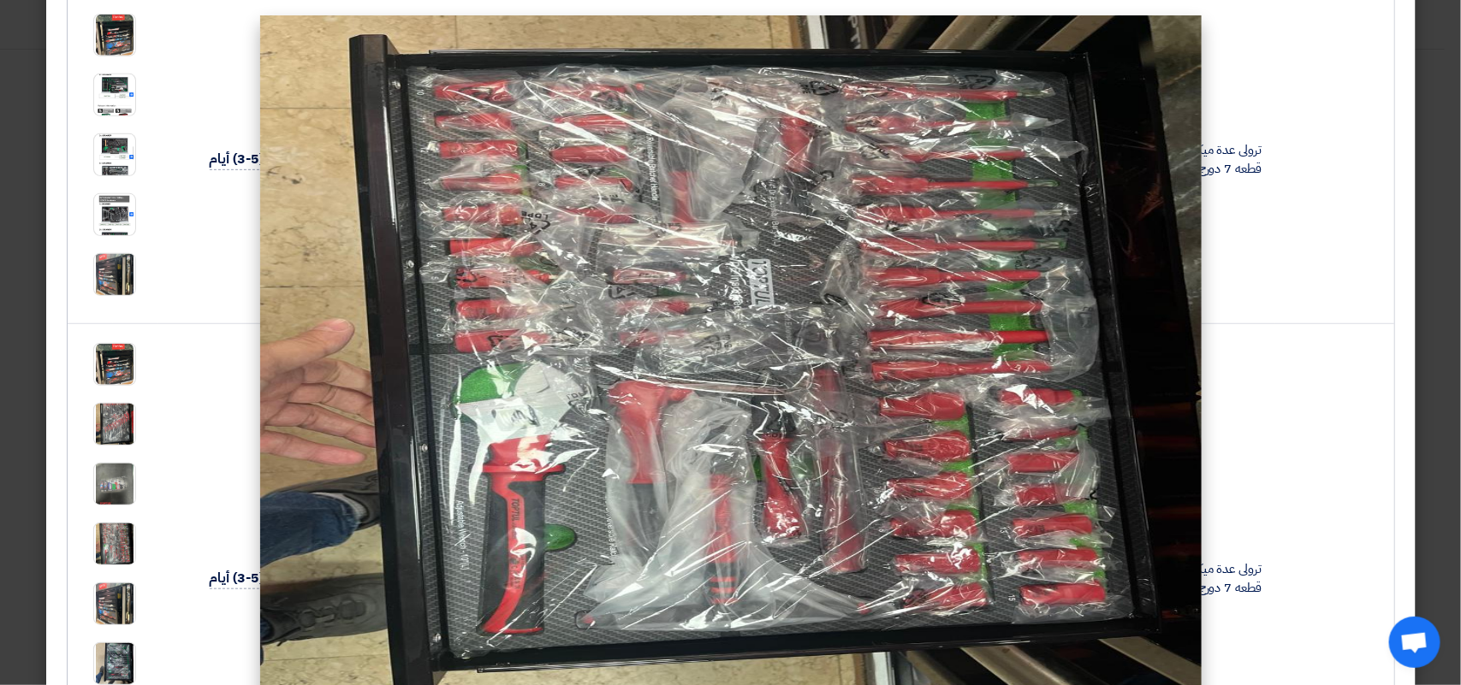
click at [127, 490] on modal-container at bounding box center [730, 342] width 1461 height 685
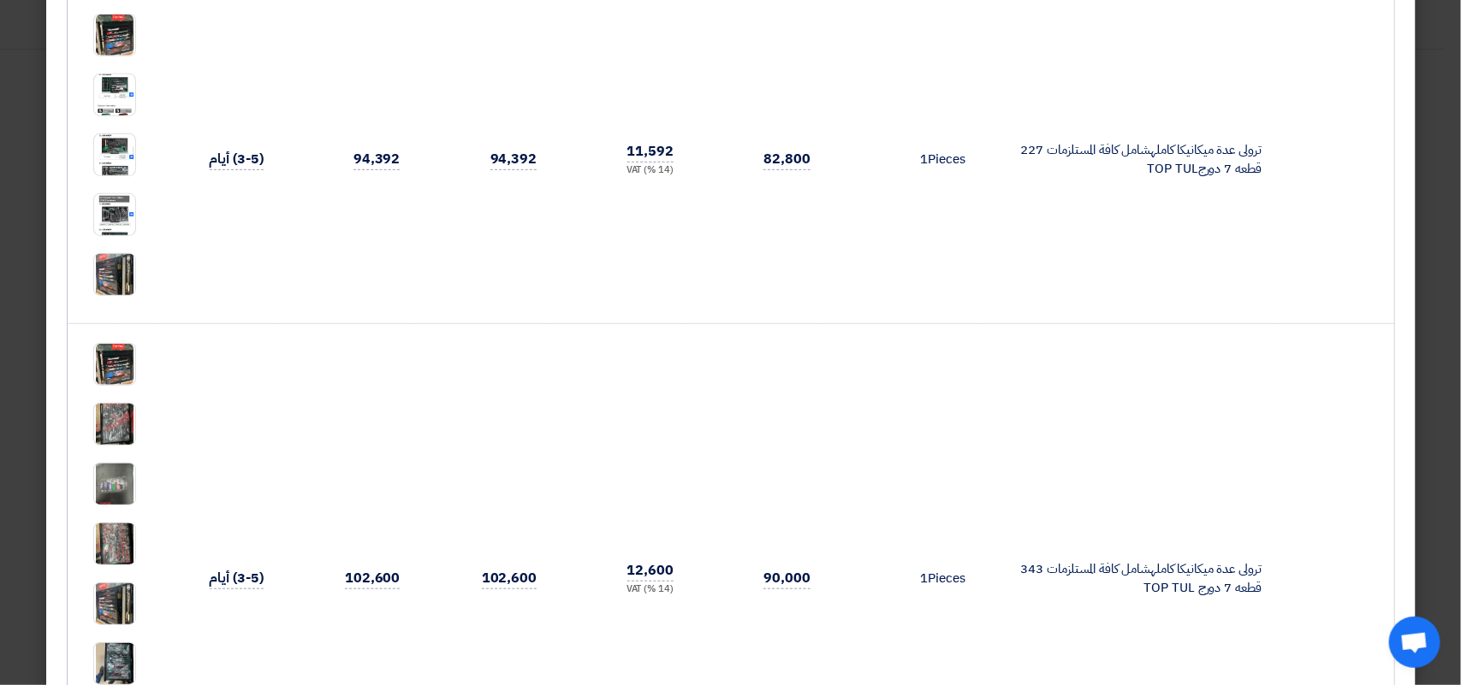
click at [127, 490] on img at bounding box center [114, 485] width 41 height 54
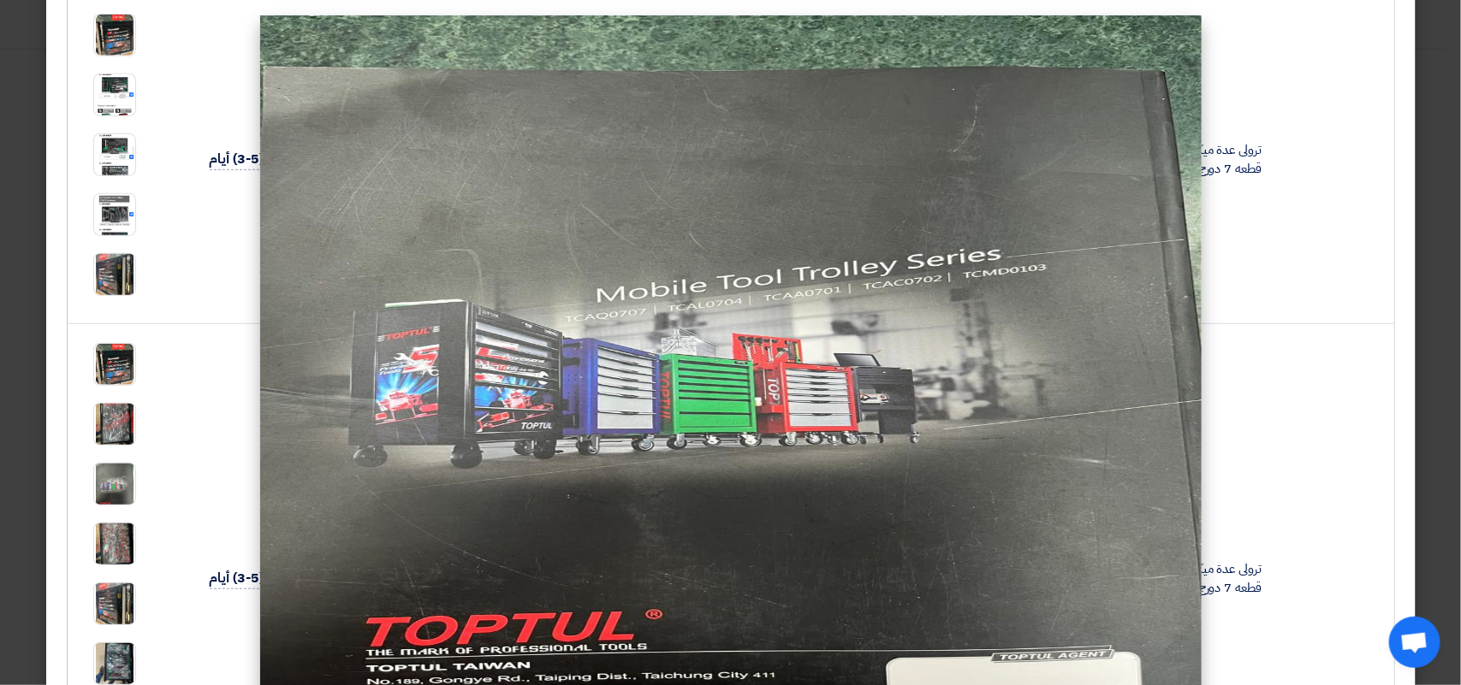
click at [126, 430] on modal-container at bounding box center [730, 342] width 1461 height 685
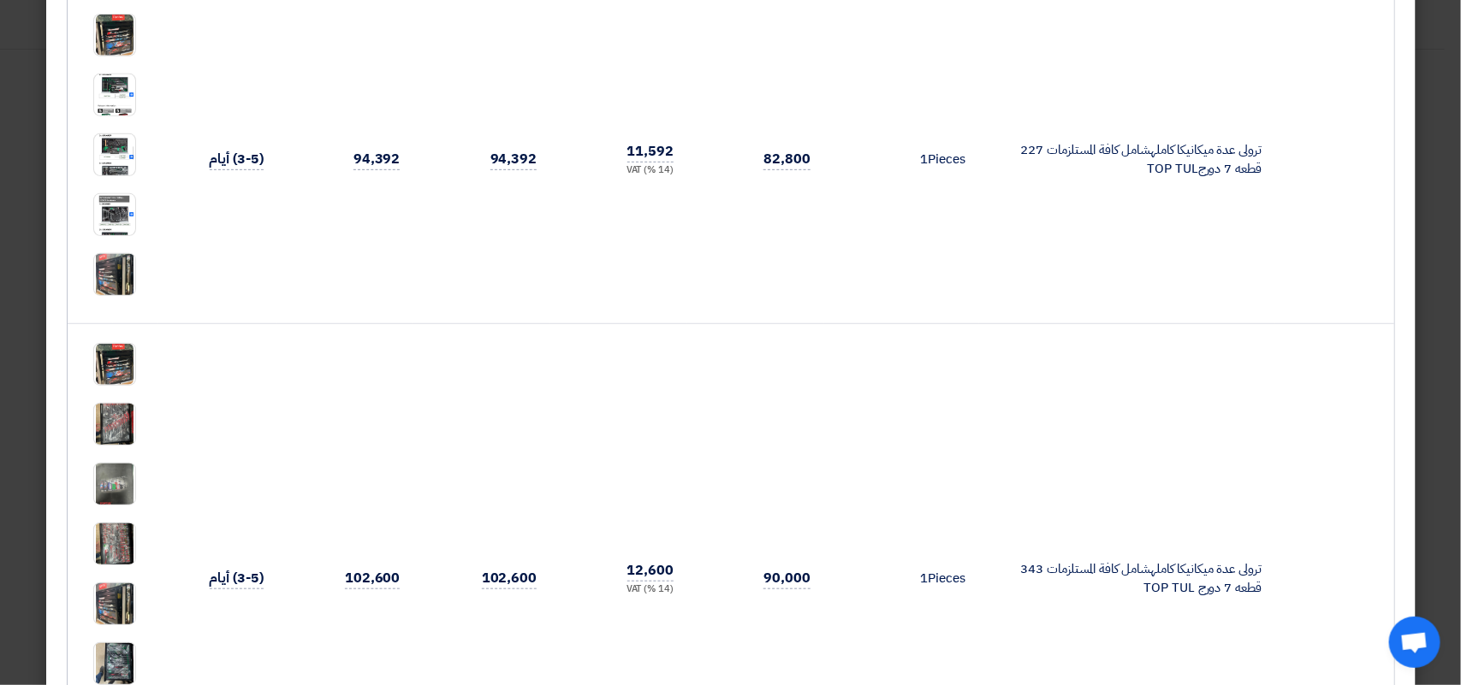
click at [126, 430] on img at bounding box center [114, 425] width 41 height 54
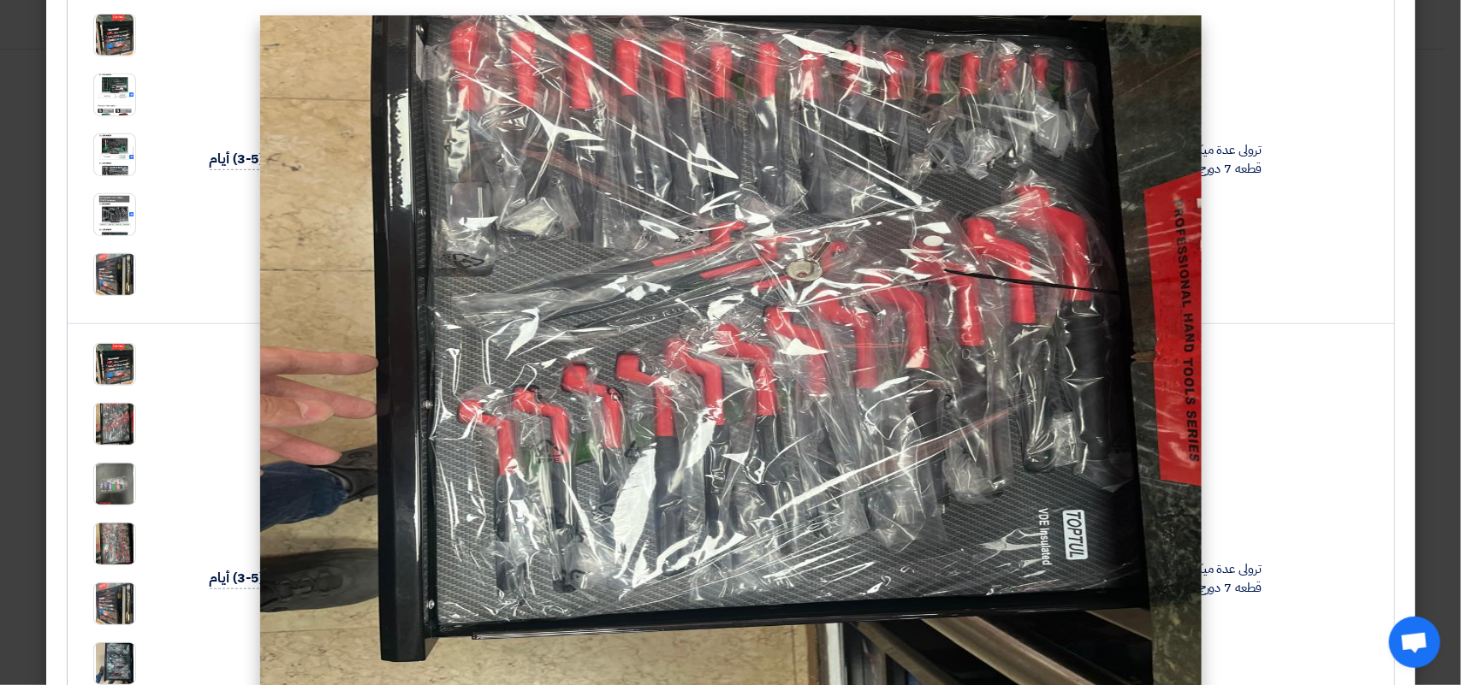
scroll to position [30, 0]
